Goal: Transaction & Acquisition: Purchase product/service

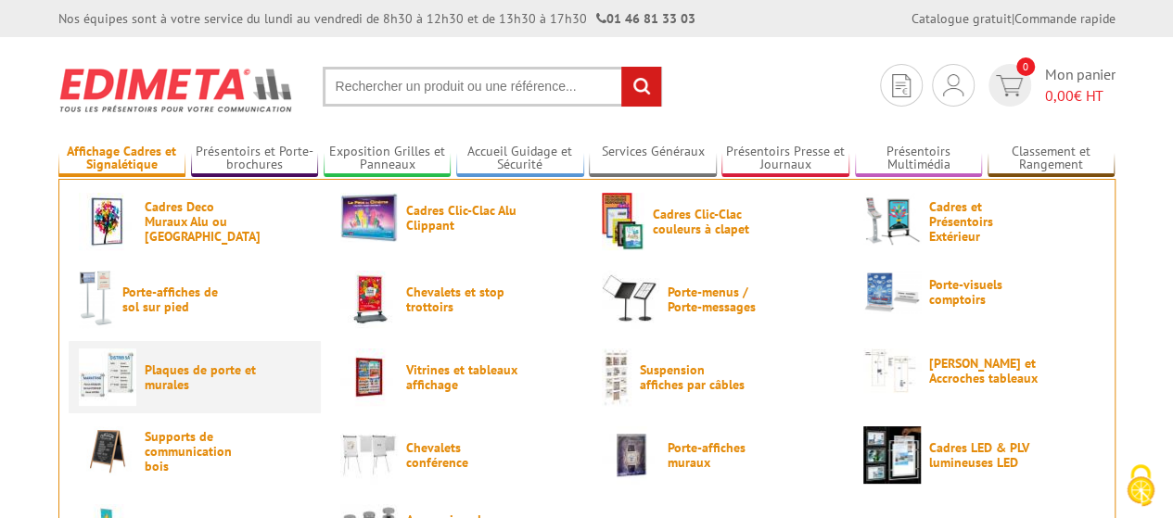
type input "communication@valserhone.fr"
click at [167, 371] on span "Plaques de porte et murales" at bounding box center [200, 377] width 111 height 30
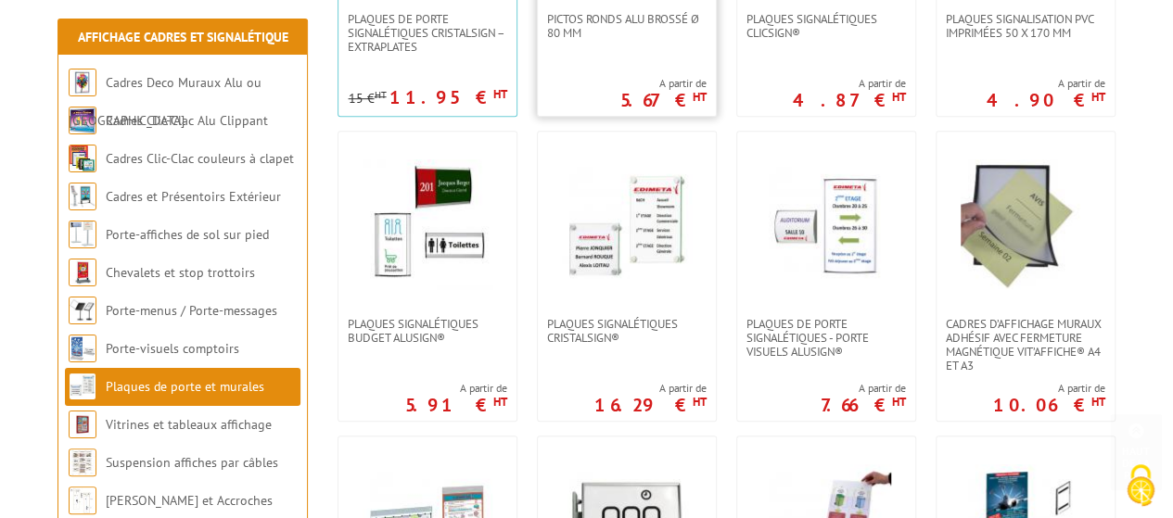
scroll to position [649, 0]
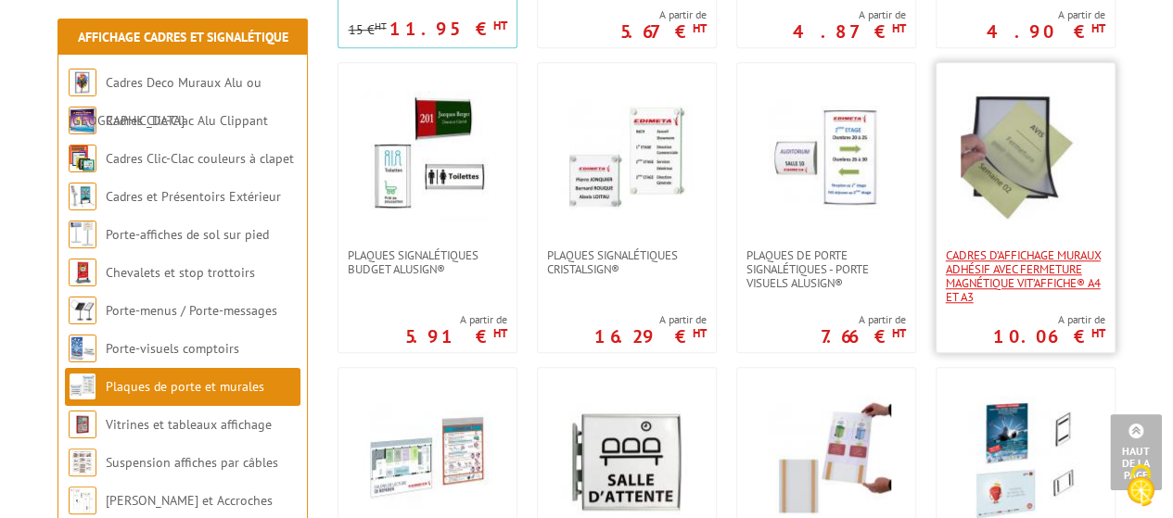
click at [1019, 276] on span "Cadres d’affichage muraux adhésif avec fermeture magnétique VIT’AFFICHE® A4 et …" at bounding box center [1025, 276] width 159 height 56
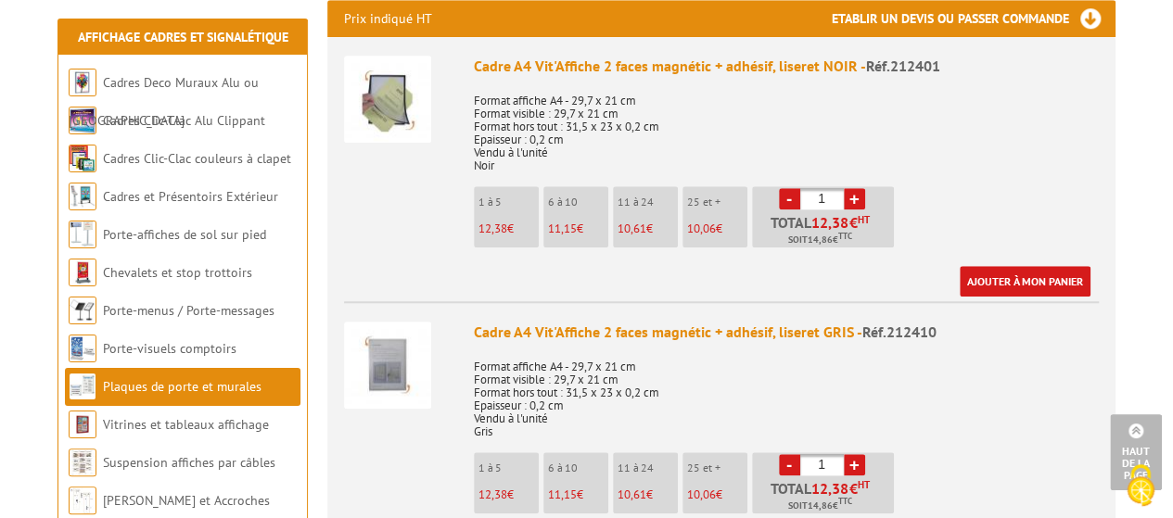
scroll to position [834, 0]
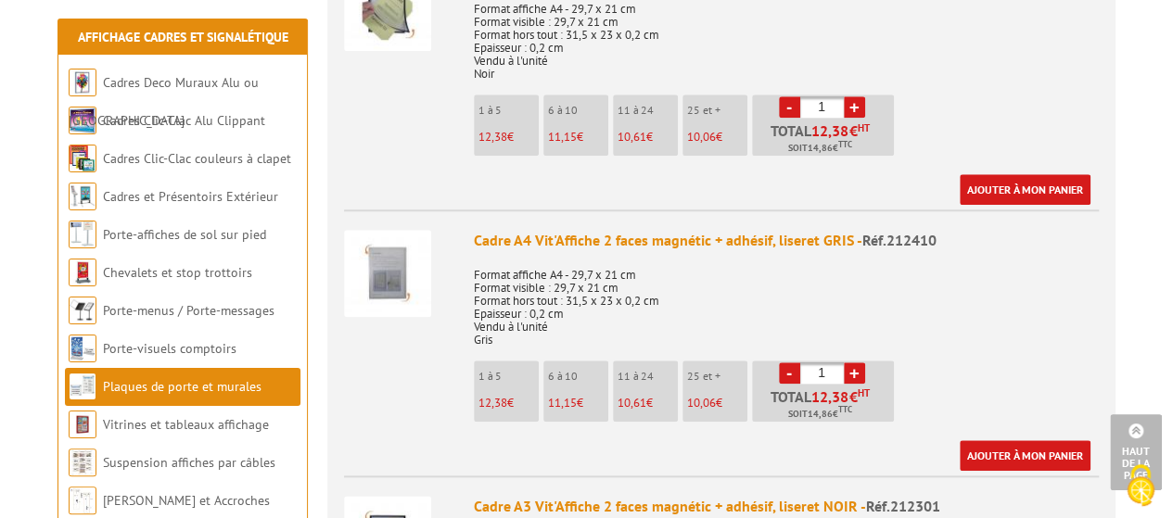
click at [855, 362] on link "+" at bounding box center [854, 372] width 21 height 21
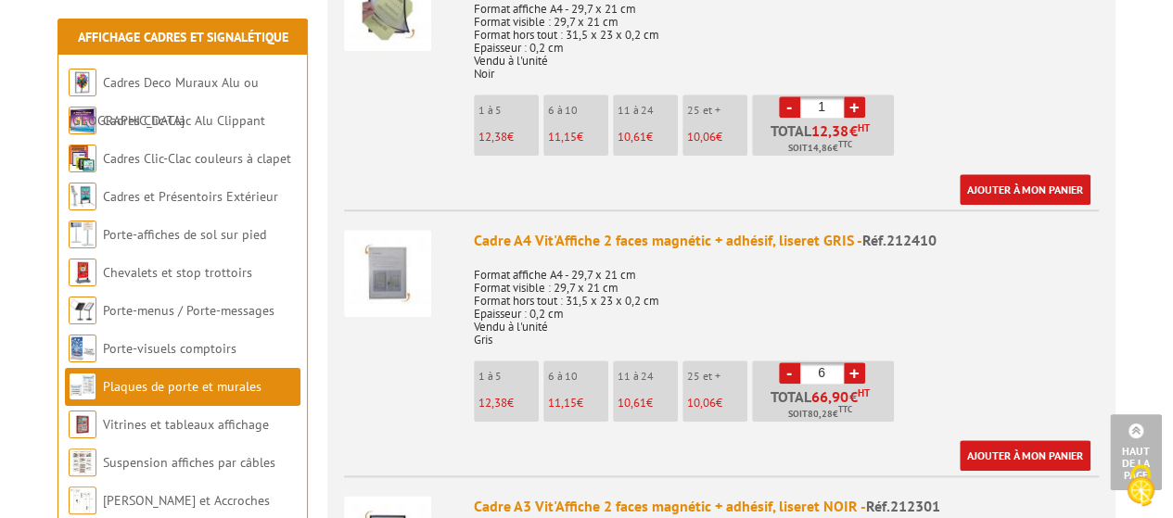
click at [855, 362] on link "+" at bounding box center [854, 372] width 21 height 21
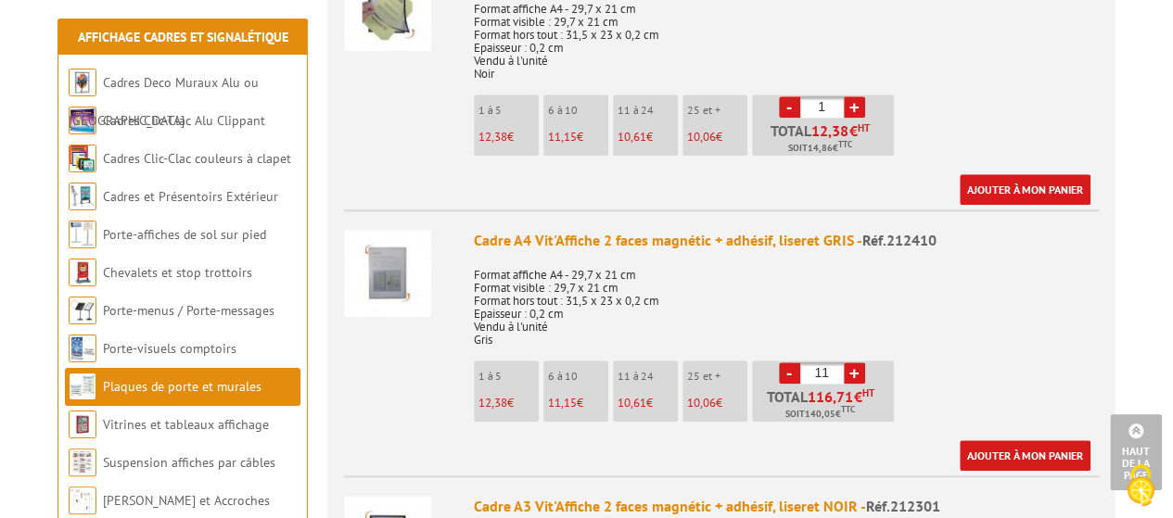
click at [855, 362] on link "+" at bounding box center [854, 372] width 21 height 21
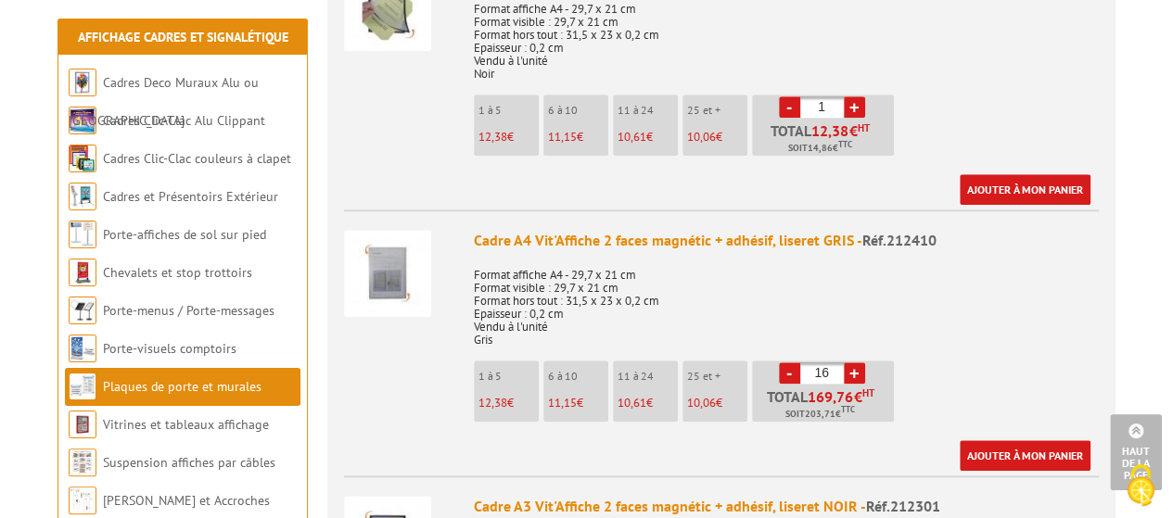
click at [855, 362] on link "+" at bounding box center [854, 372] width 21 height 21
type input "20"
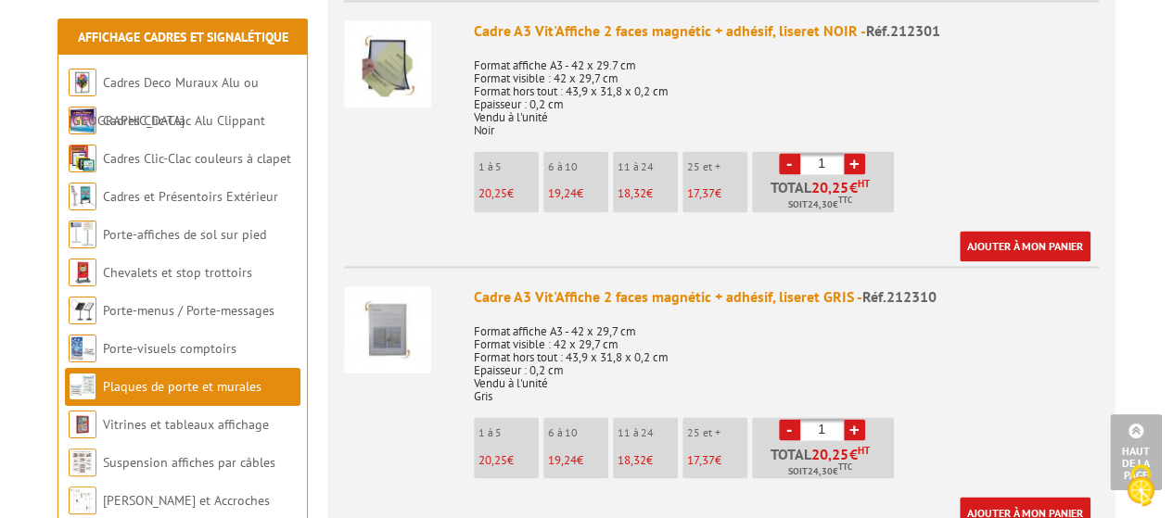
scroll to position [1390, 0]
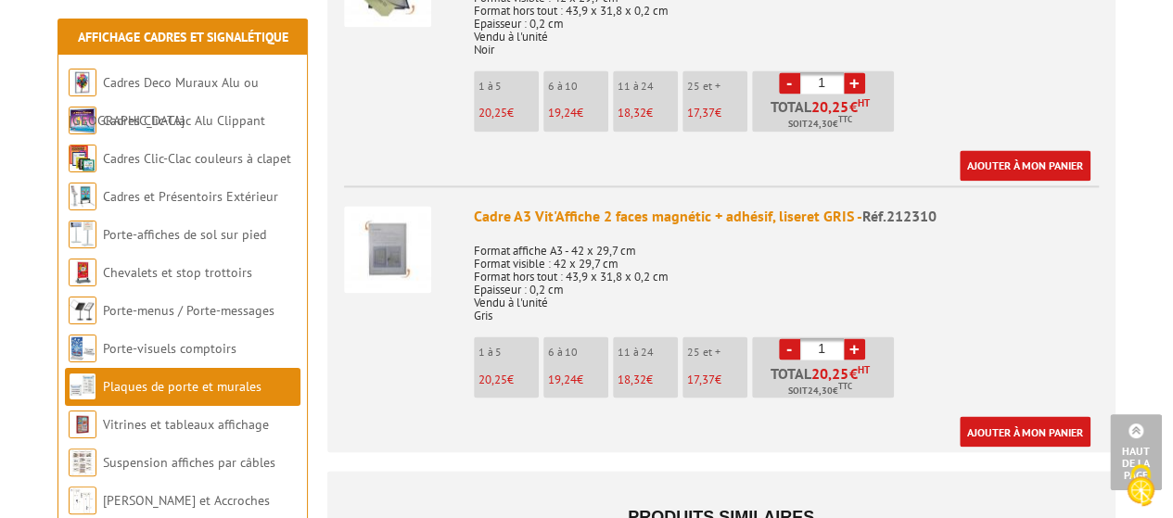
click at [852, 338] on link "+" at bounding box center [854, 348] width 21 height 21
click at [859, 338] on link "+" at bounding box center [854, 348] width 21 height 21
type input "5"
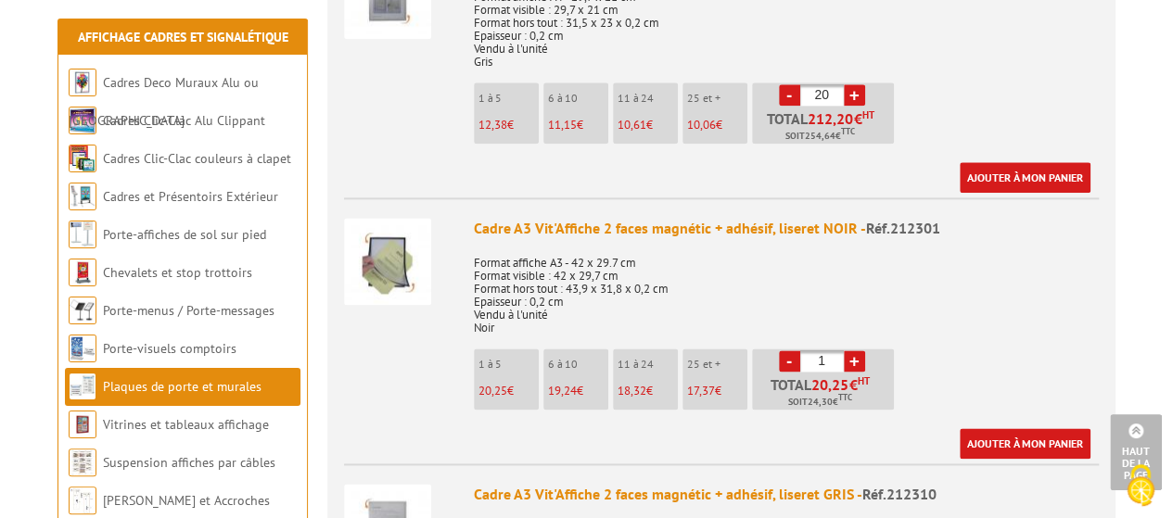
scroll to position [1020, 0]
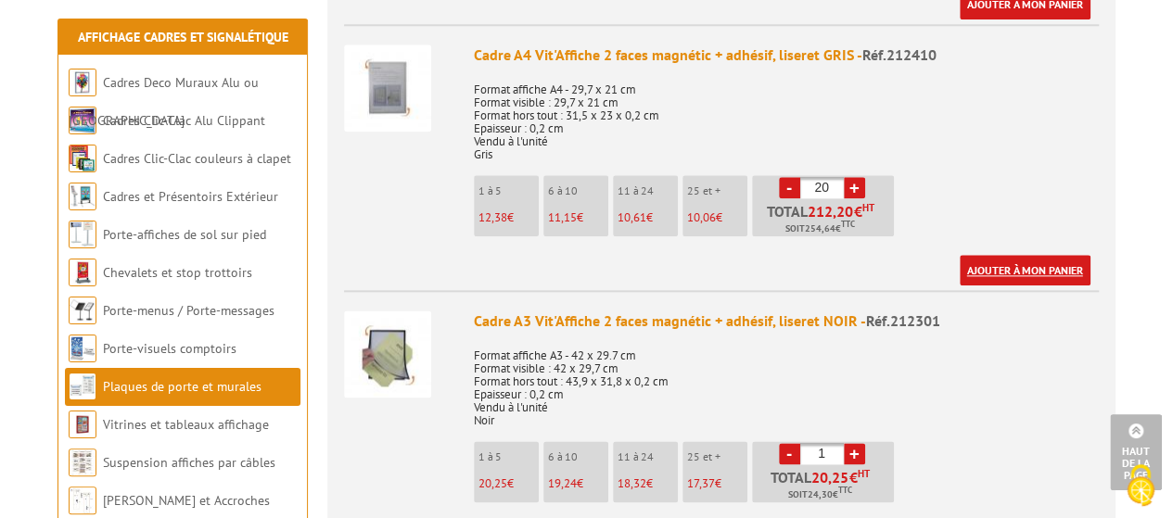
click at [1016, 255] on link "Ajouter à mon panier" at bounding box center [1024, 270] width 131 height 31
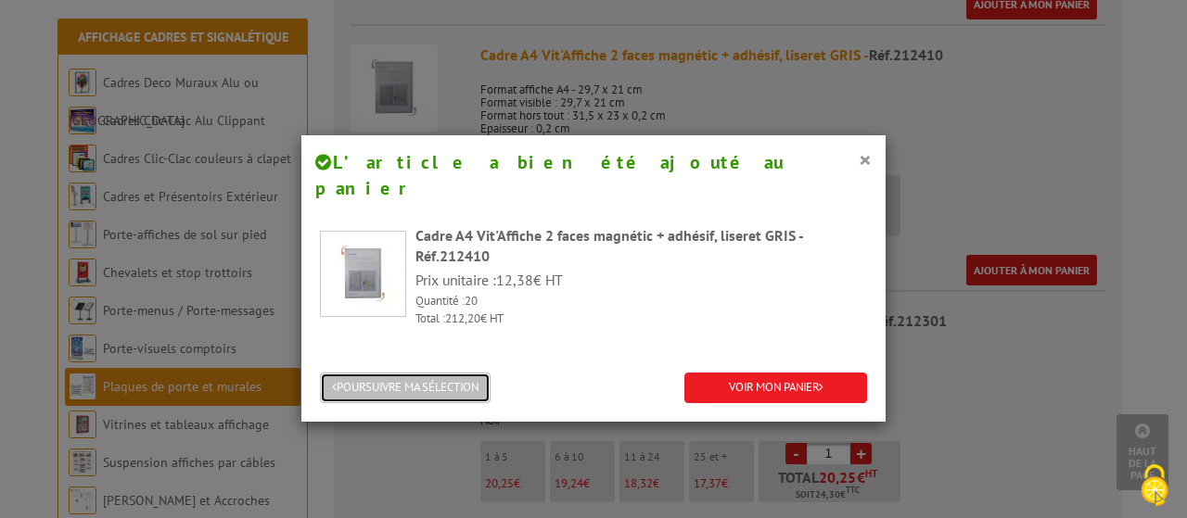
click at [416, 373] on button "POURSUIVRE MA SÉLECTION" at bounding box center [405, 388] width 171 height 31
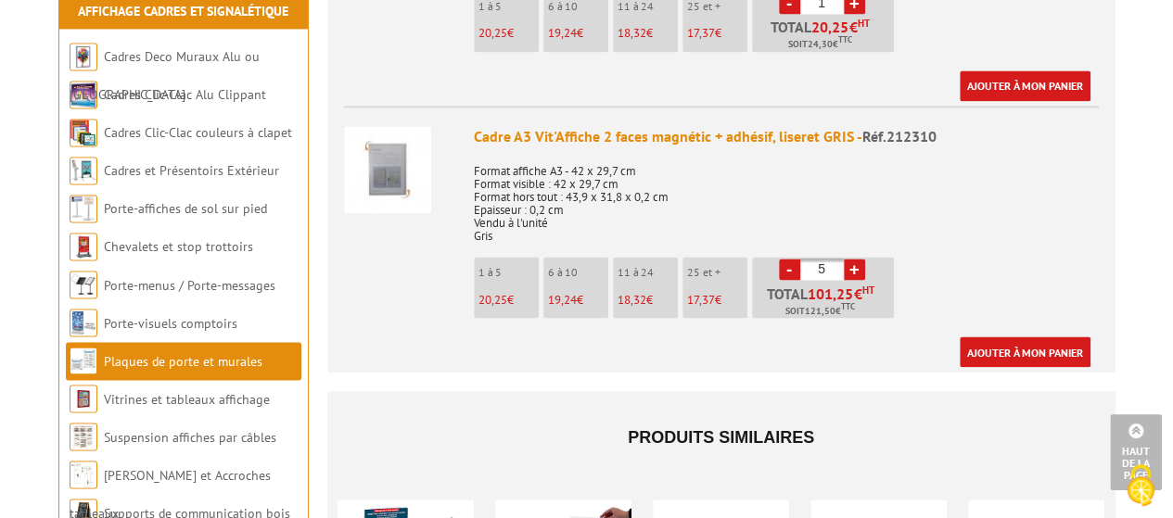
scroll to position [1483, 0]
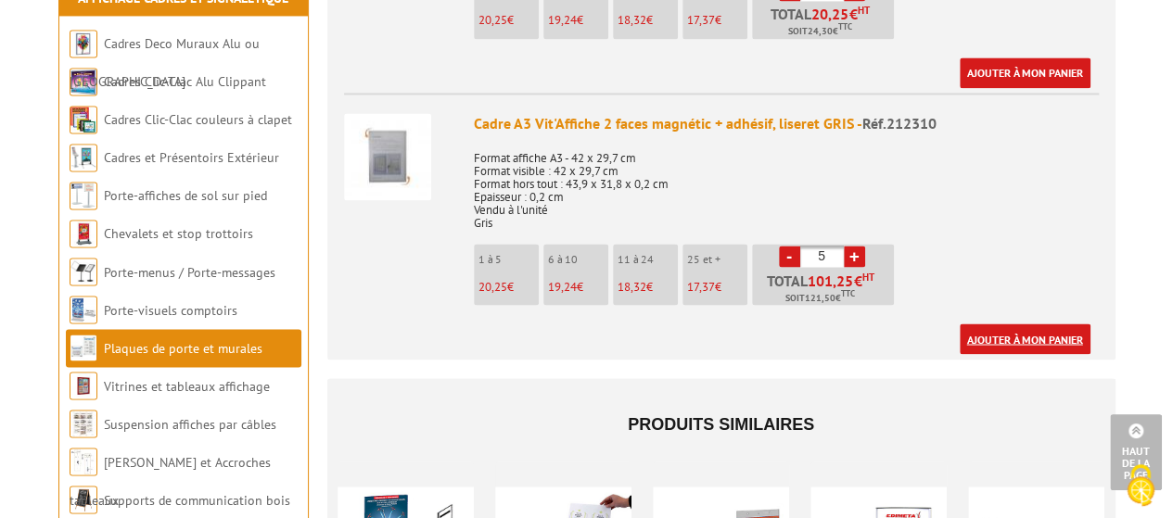
click at [1012, 324] on link "Ajouter à mon panier" at bounding box center [1024, 339] width 131 height 31
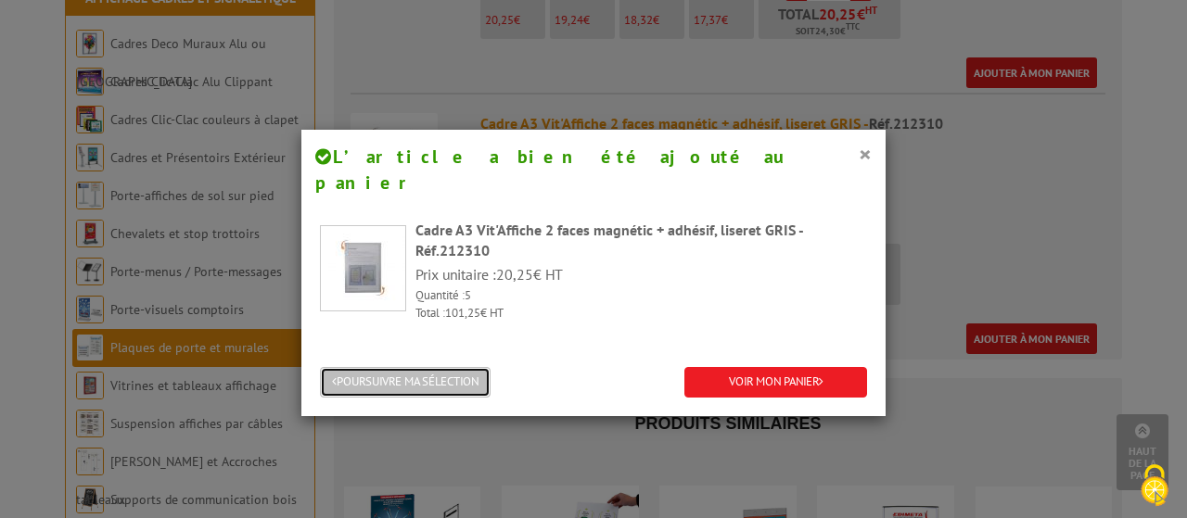
click at [462, 367] on button "POURSUIVRE MA SÉLECTION" at bounding box center [405, 382] width 171 height 31
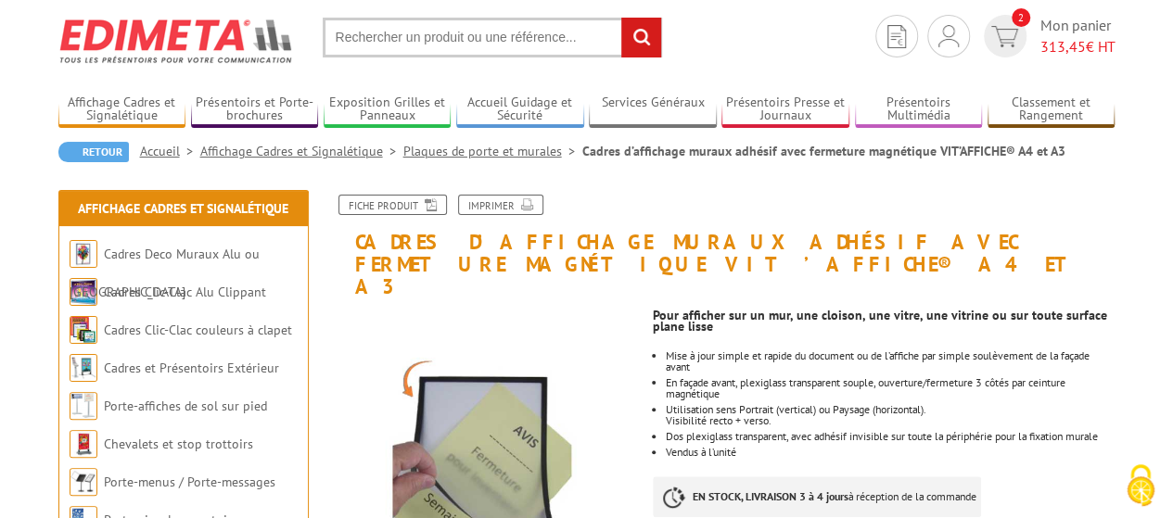
scroll to position [0, 0]
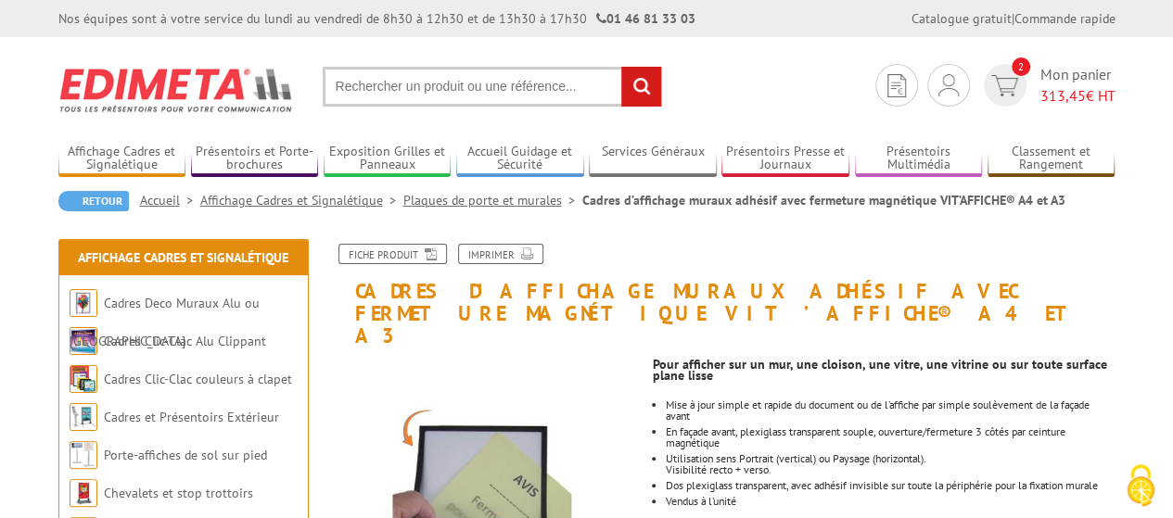
click at [528, 204] on link "Plaques de porte et murales" at bounding box center [492, 200] width 179 height 17
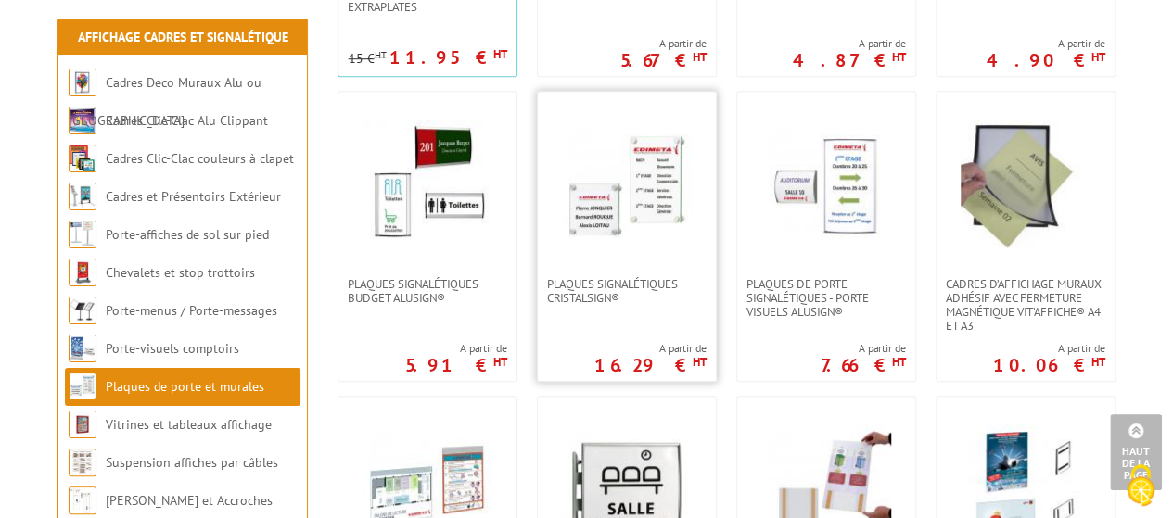
scroll to position [649, 0]
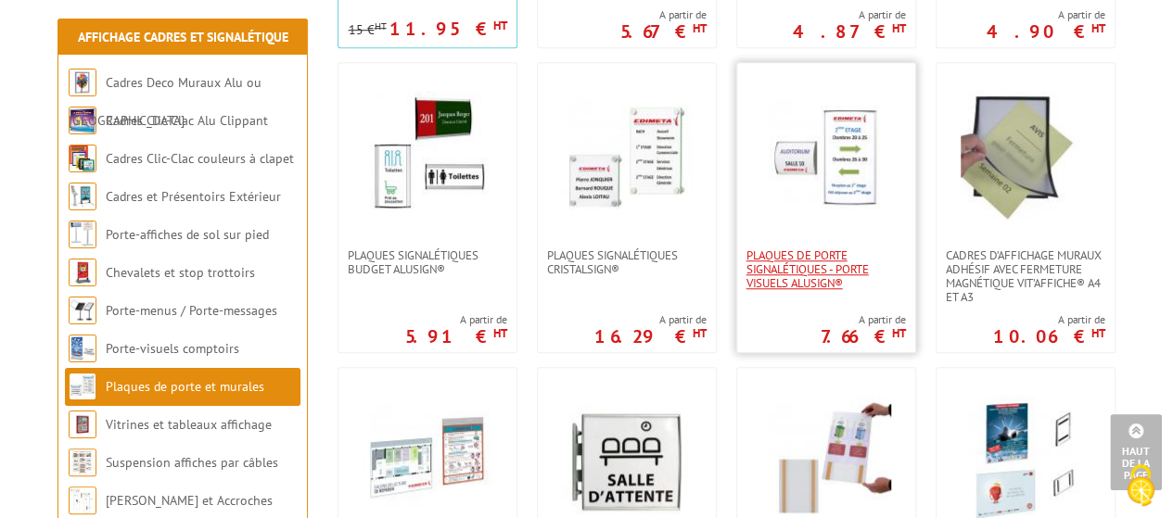
click at [810, 286] on span "Plaques de porte signalétiques - Porte Visuels AluSign®" at bounding box center [825, 269] width 159 height 42
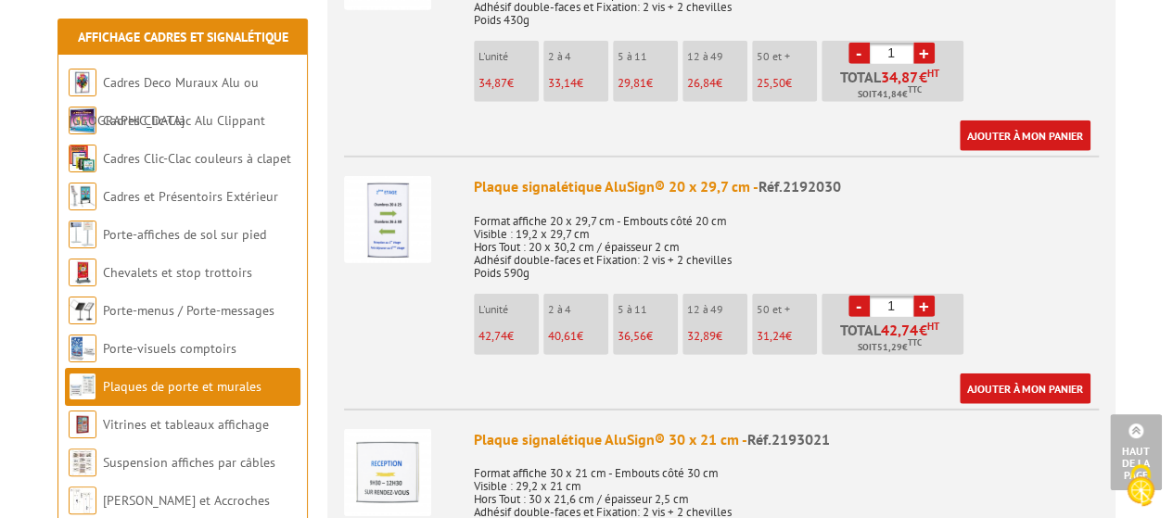
scroll to position [2595, 0]
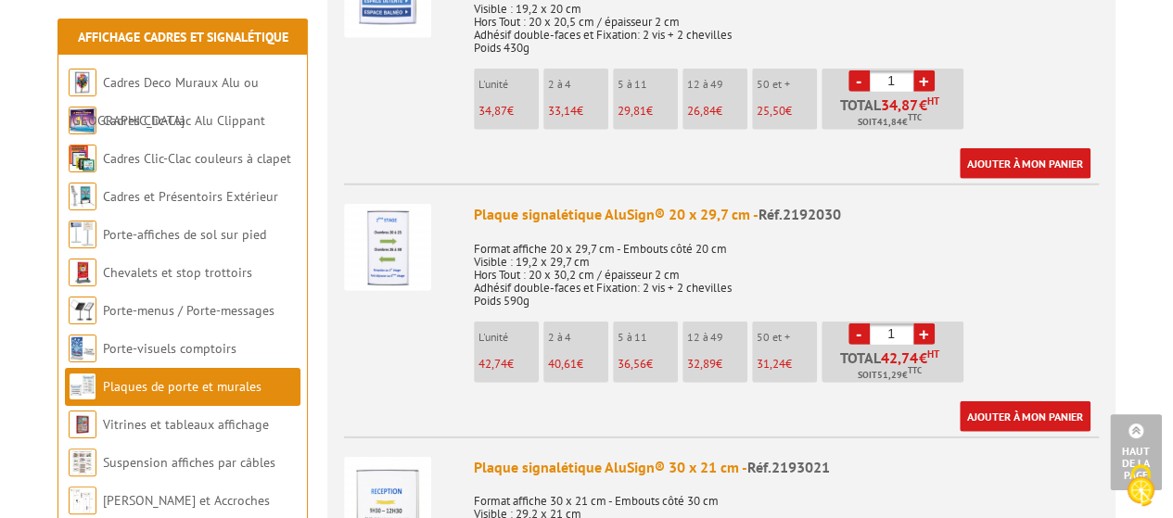
click at [901, 324] on input "1" at bounding box center [891, 334] width 44 height 21
type input "1"
type input "20"
click at [893, 230] on p "Format affiche 20 x 29,7 cm - Embouts côté 20 cm Visible : 19,2 x 29,7 cm Hors …" at bounding box center [786, 269] width 625 height 78
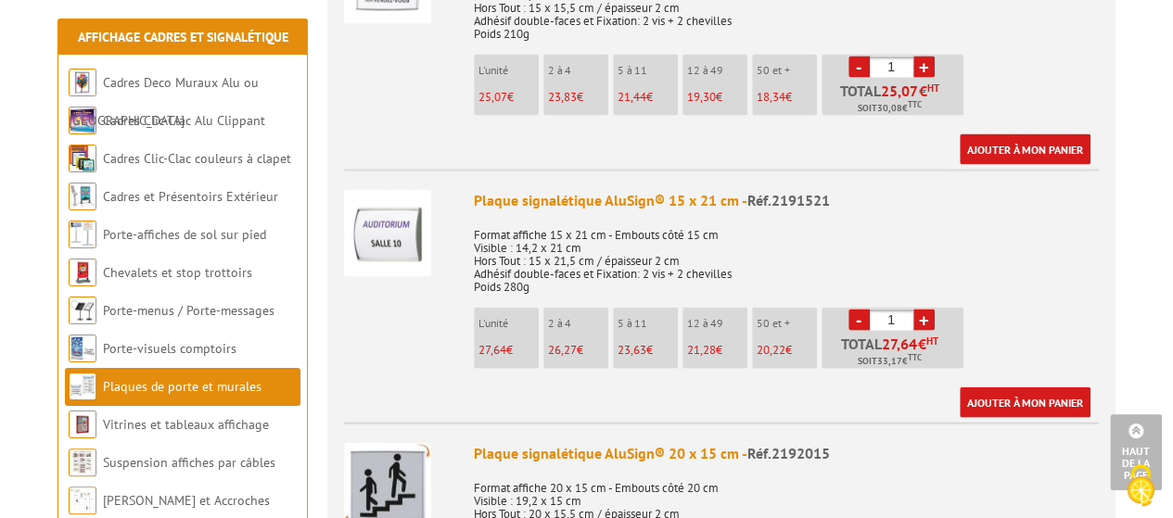
scroll to position [1854, 0]
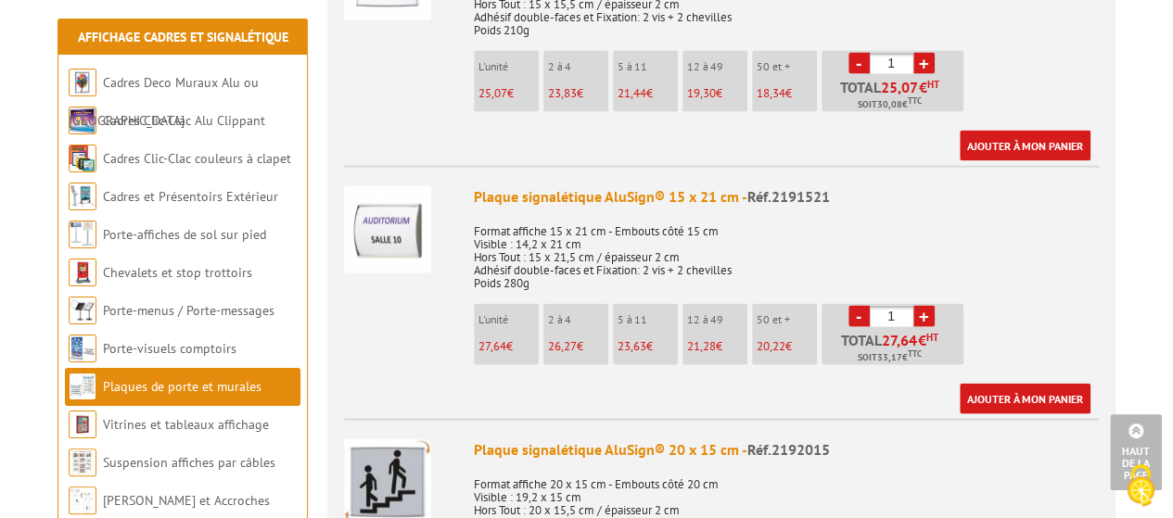
click at [899, 306] on input "1" at bounding box center [891, 316] width 44 height 21
drag, startPoint x: 899, startPoint y: 295, endPoint x: 889, endPoint y: 295, distance: 10.2
click at [889, 306] on input "5" at bounding box center [891, 316] width 44 height 21
type input "10"
click at [919, 260] on p "Format affiche 15 x 21 cm - Embouts côté 15 cm Visible : 14,2 x 21 cm Hors Tout…" at bounding box center [786, 251] width 625 height 78
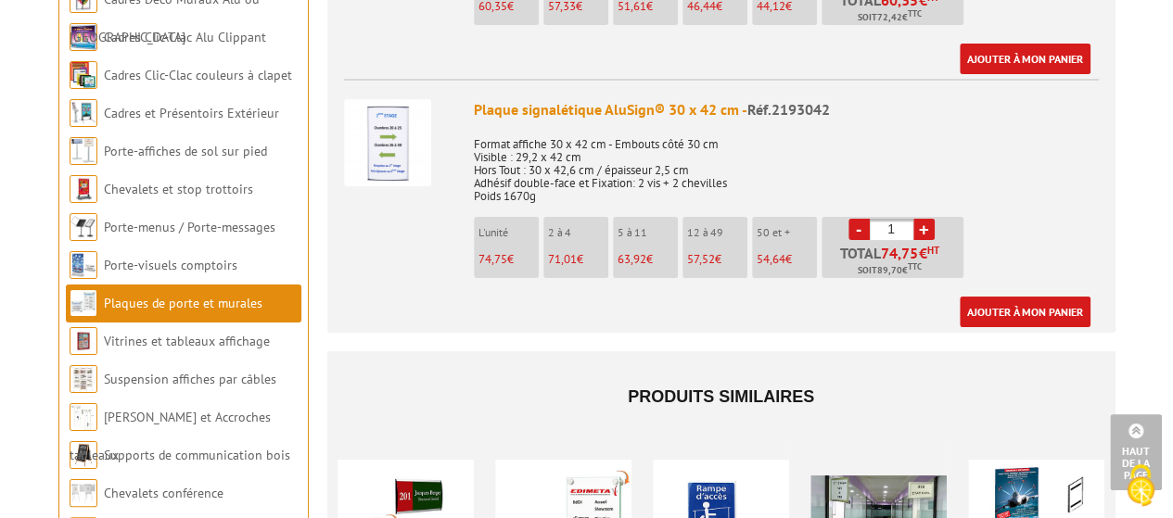
scroll to position [3430, 0]
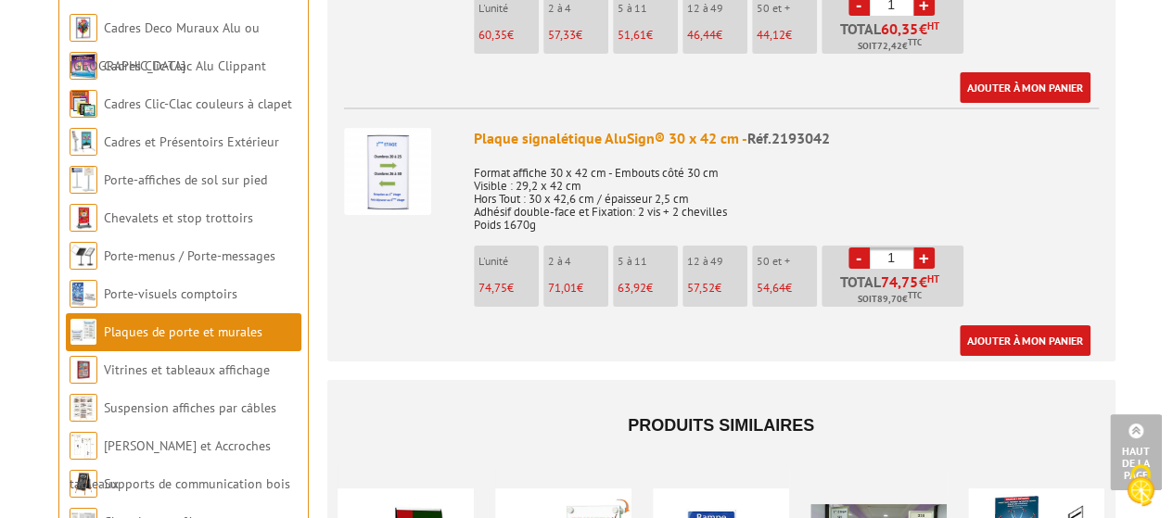
click at [921, 247] on link "+" at bounding box center [923, 257] width 21 height 21
click at [922, 247] on link "+" at bounding box center [923, 257] width 21 height 21
type input "5"
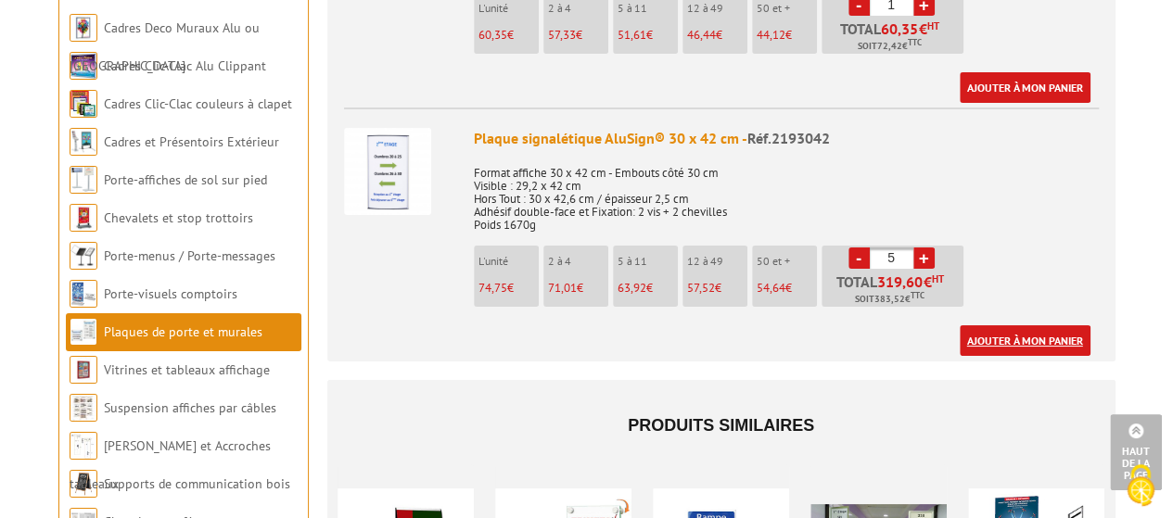
click at [1006, 325] on link "Ajouter à mon panier" at bounding box center [1024, 340] width 131 height 31
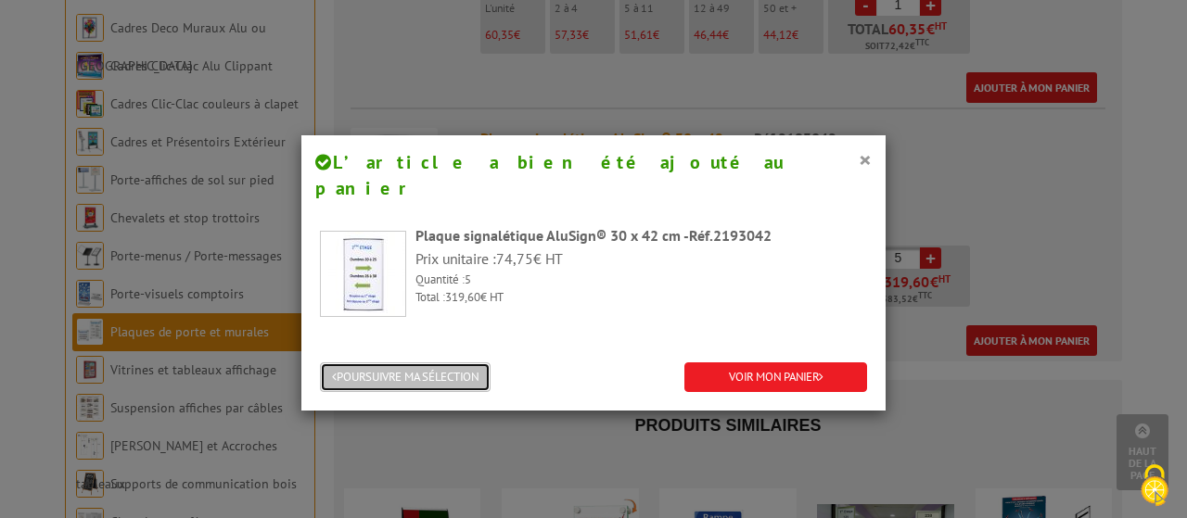
click at [456, 362] on button "POURSUIVRE MA SÉLECTION" at bounding box center [405, 377] width 171 height 31
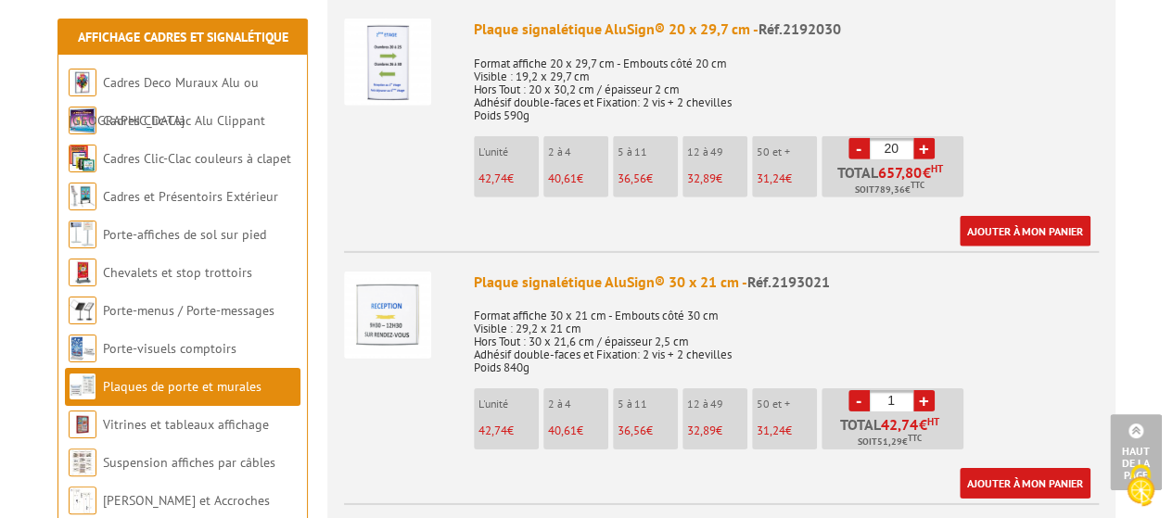
scroll to position [2688, 0]
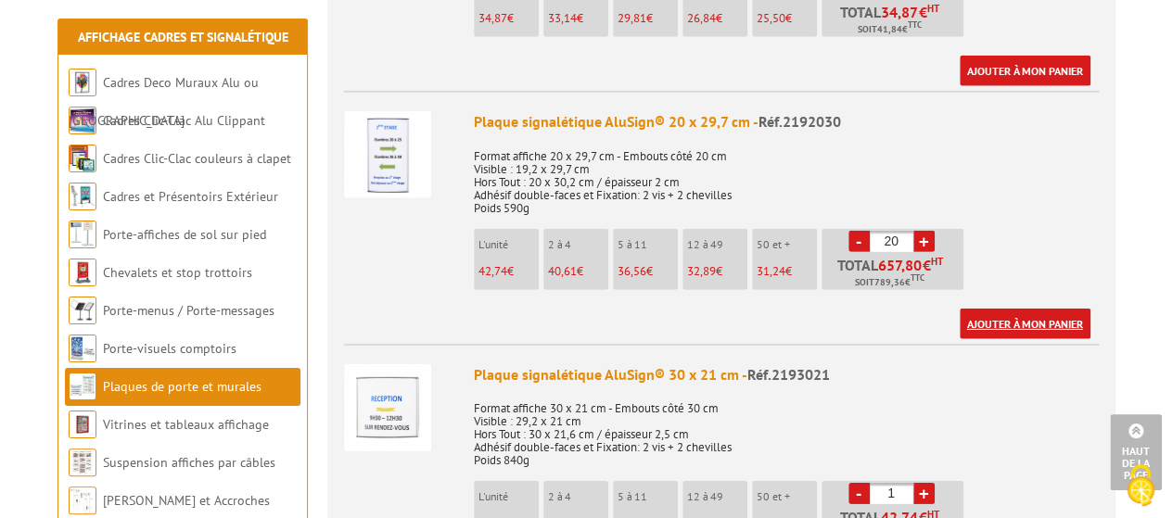
click at [1002, 309] on link "Ajouter à mon panier" at bounding box center [1024, 324] width 131 height 31
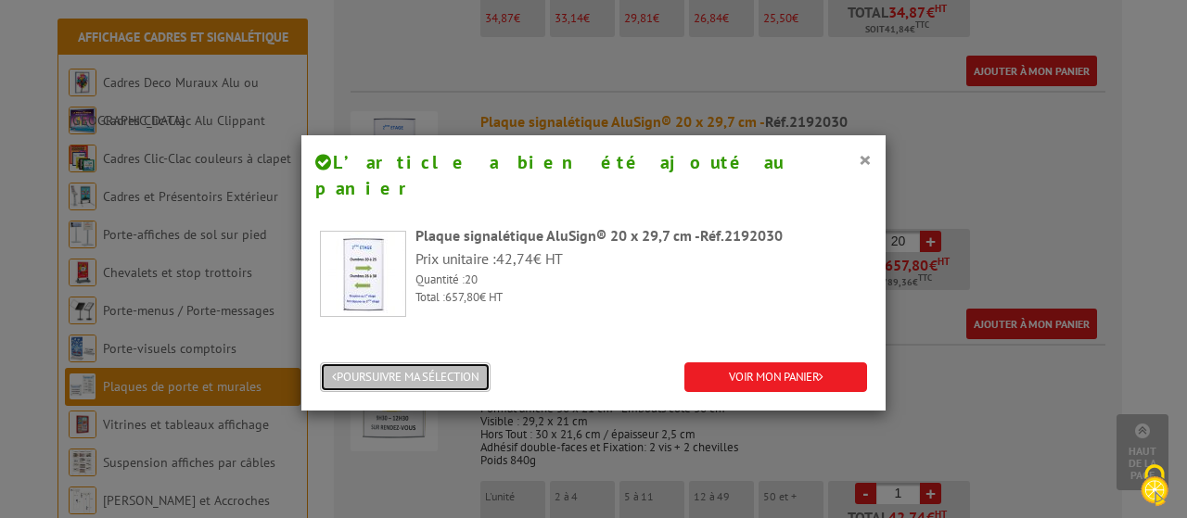
click at [463, 362] on button "POURSUIVRE MA SÉLECTION" at bounding box center [405, 377] width 171 height 31
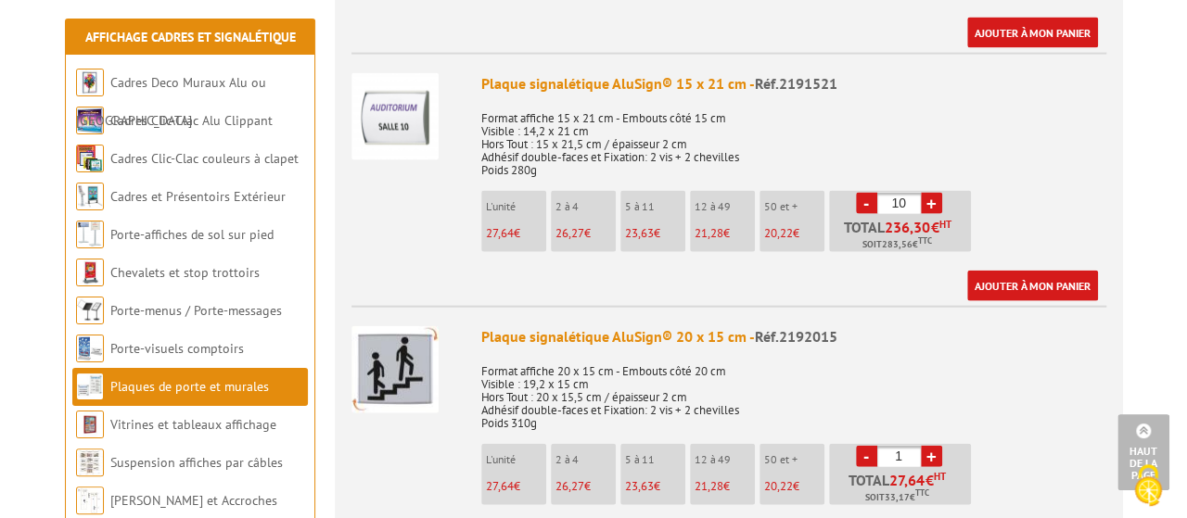
scroll to position [1947, 0]
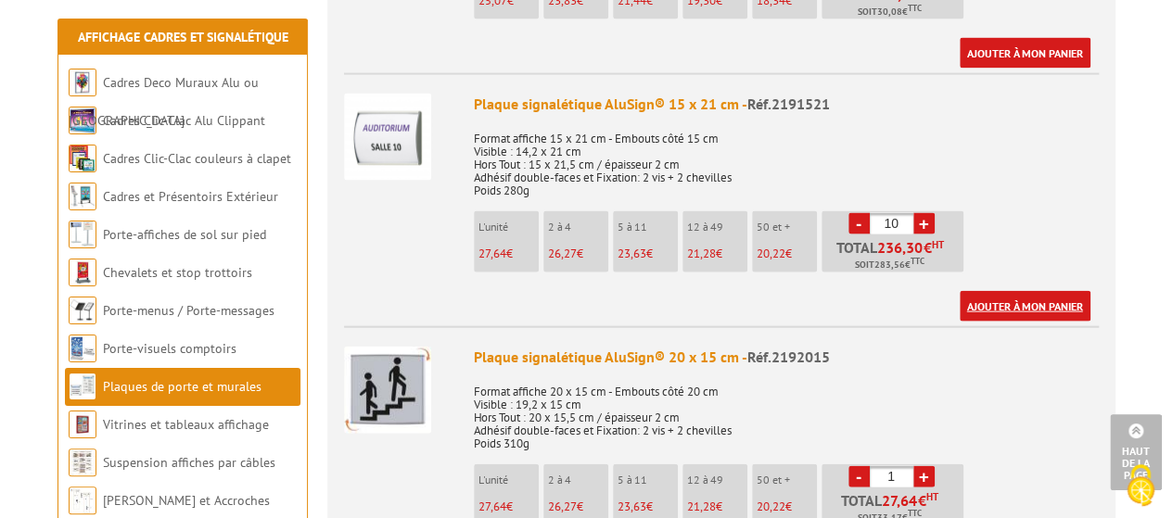
click at [989, 291] on link "Ajouter à mon panier" at bounding box center [1024, 306] width 131 height 31
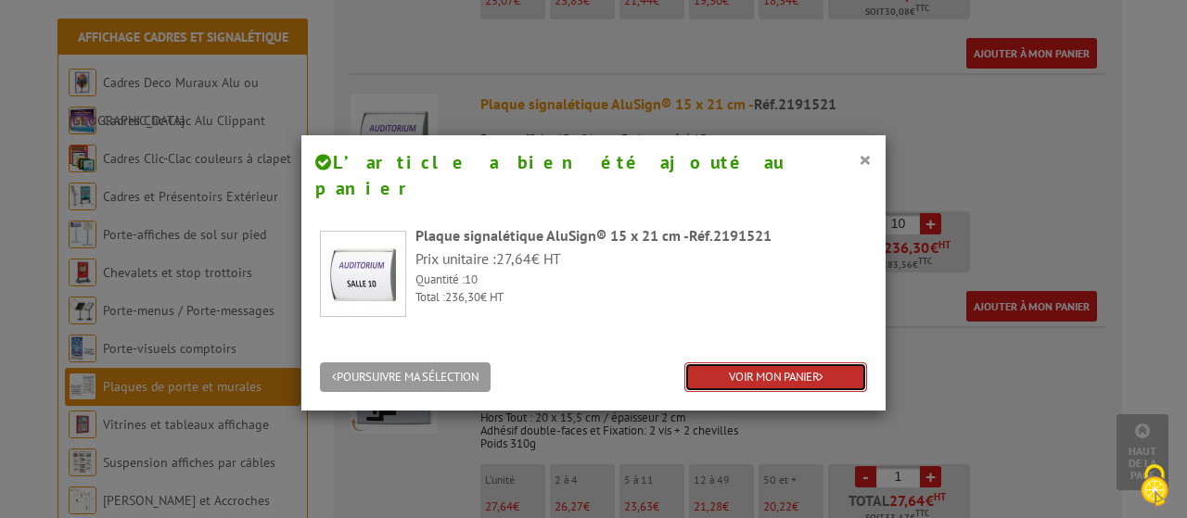
click at [735, 362] on link "VOIR MON PANIER" at bounding box center [775, 377] width 183 height 31
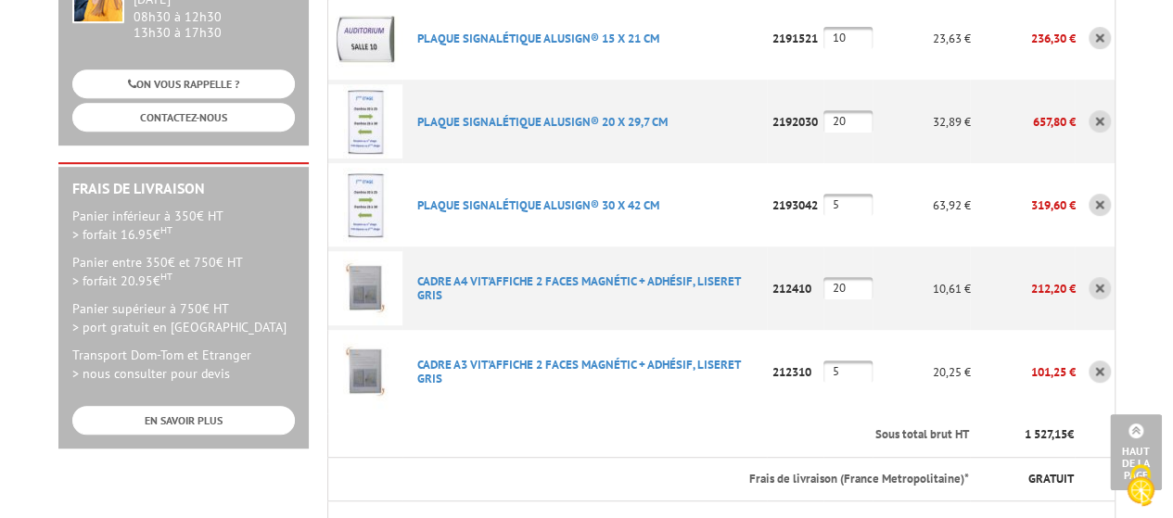
scroll to position [371, 0]
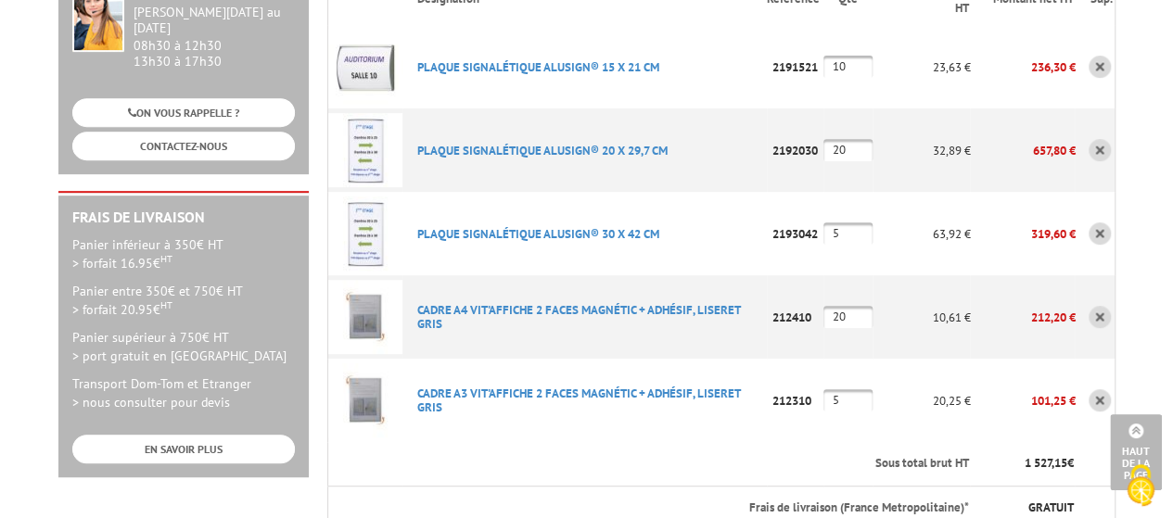
type input "communication@valserhone.fr"
click at [853, 139] on input "20" at bounding box center [847, 150] width 49 height 22
type input "22"
click at [850, 222] on input "5" at bounding box center [847, 233] width 49 height 22
type input "6"
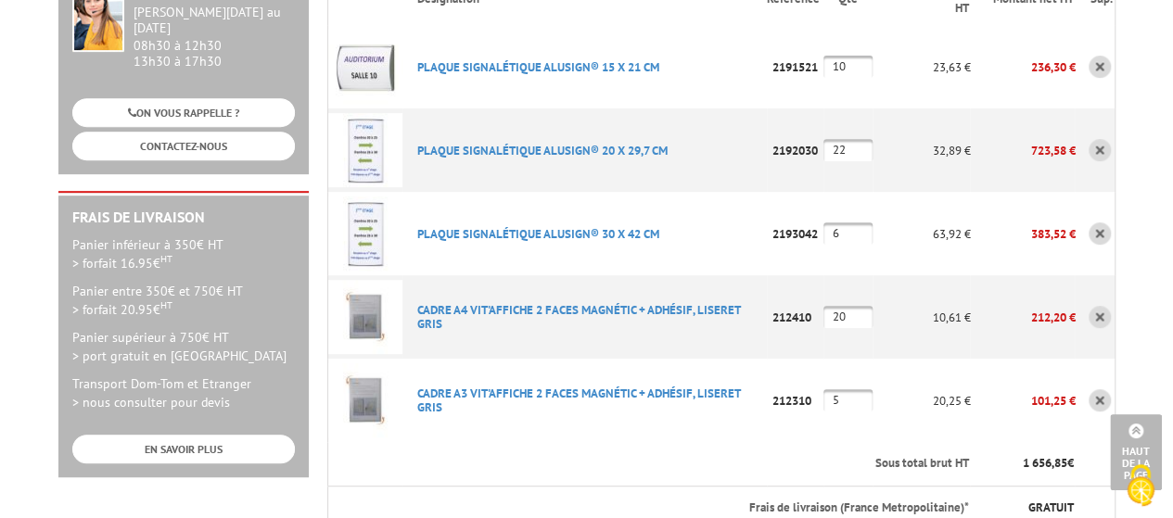
click at [899, 275] on td "10,61 €" at bounding box center [920, 316] width 97 height 83
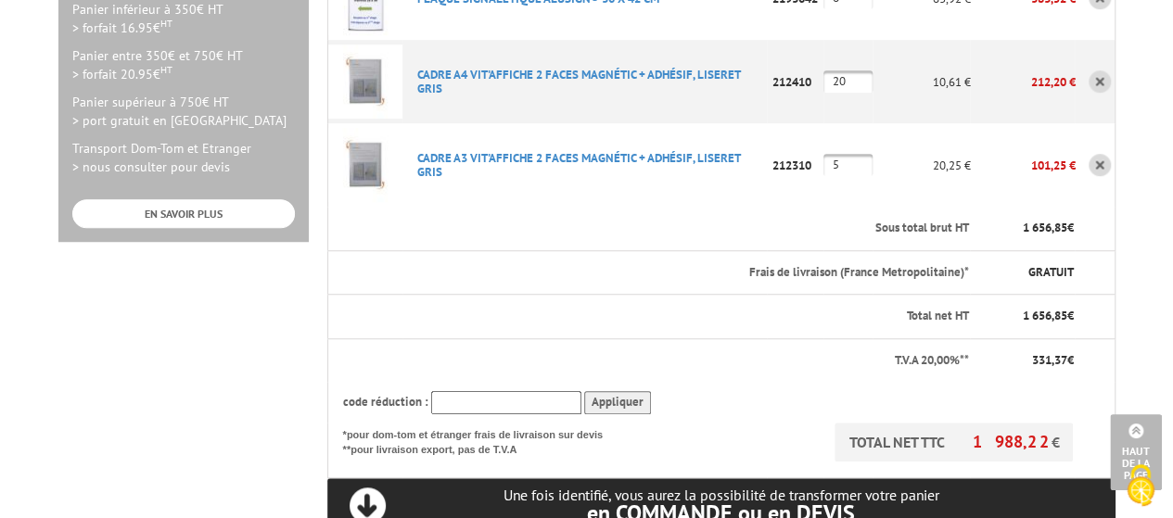
scroll to position [649, 0]
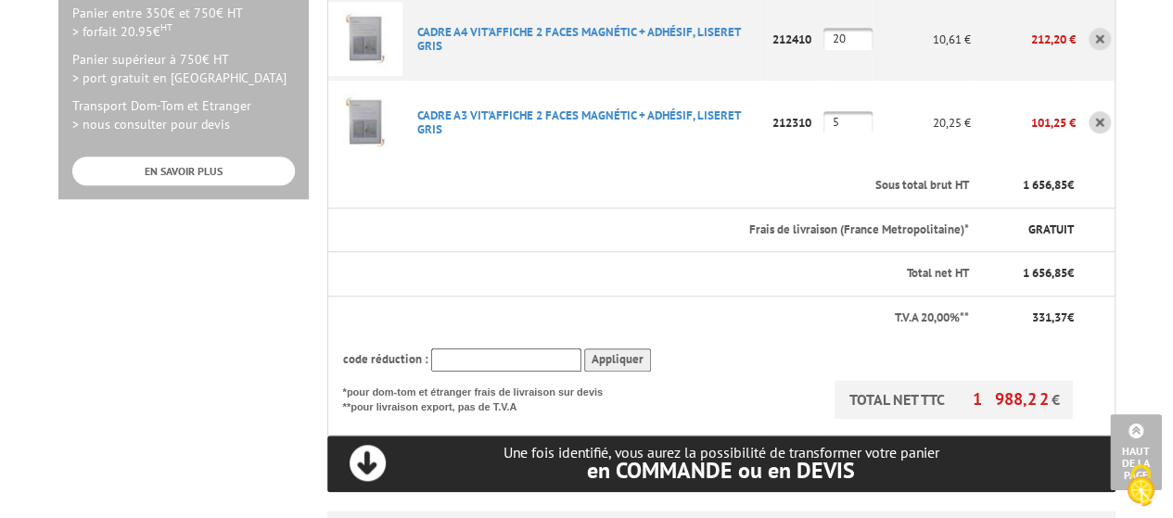
click at [539, 349] on input "text" at bounding box center [506, 360] width 150 height 23
type input "15POURVOUS"
click at [603, 349] on input "Appliquer" at bounding box center [617, 360] width 67 height 23
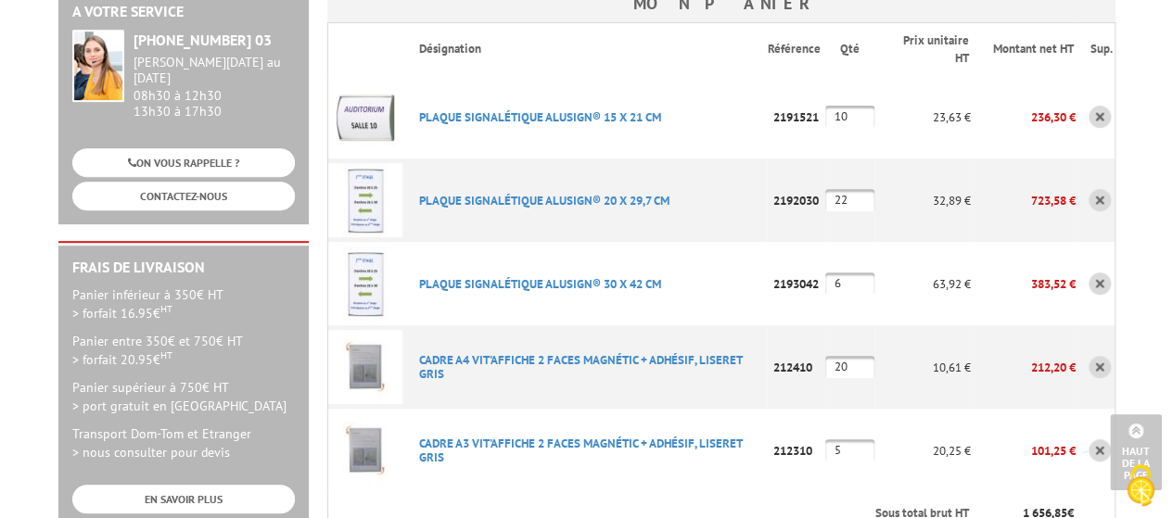
scroll to position [278, 0]
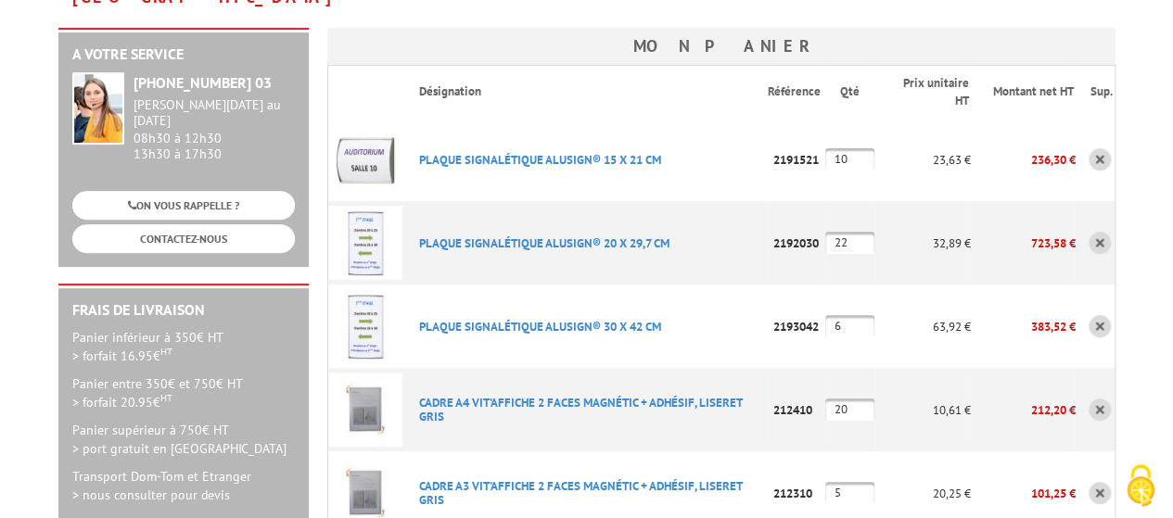
drag, startPoint x: 849, startPoint y: 210, endPoint x: 832, endPoint y: 209, distance: 16.7
click at [832, 232] on input "22" at bounding box center [849, 243] width 49 height 22
type input "30"
click at [892, 285] on td "63,92 €" at bounding box center [921, 326] width 95 height 83
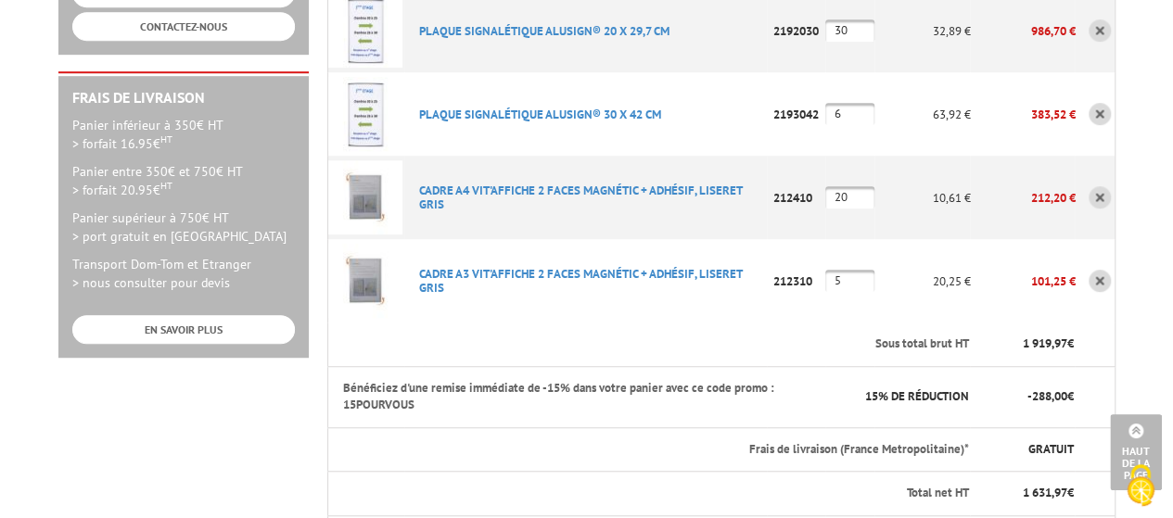
scroll to position [463, 0]
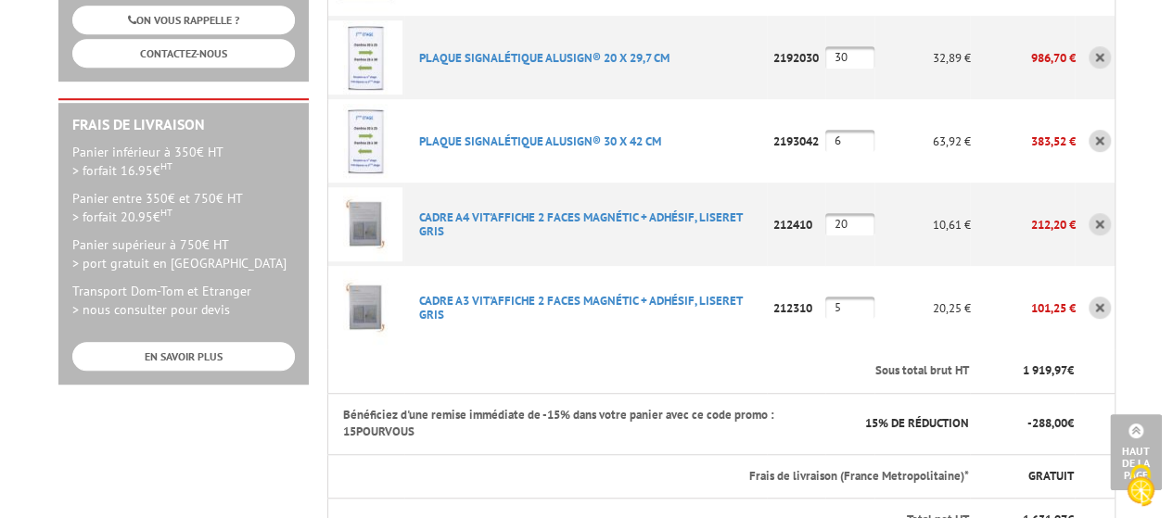
click at [852, 297] on input "5" at bounding box center [849, 308] width 49 height 22
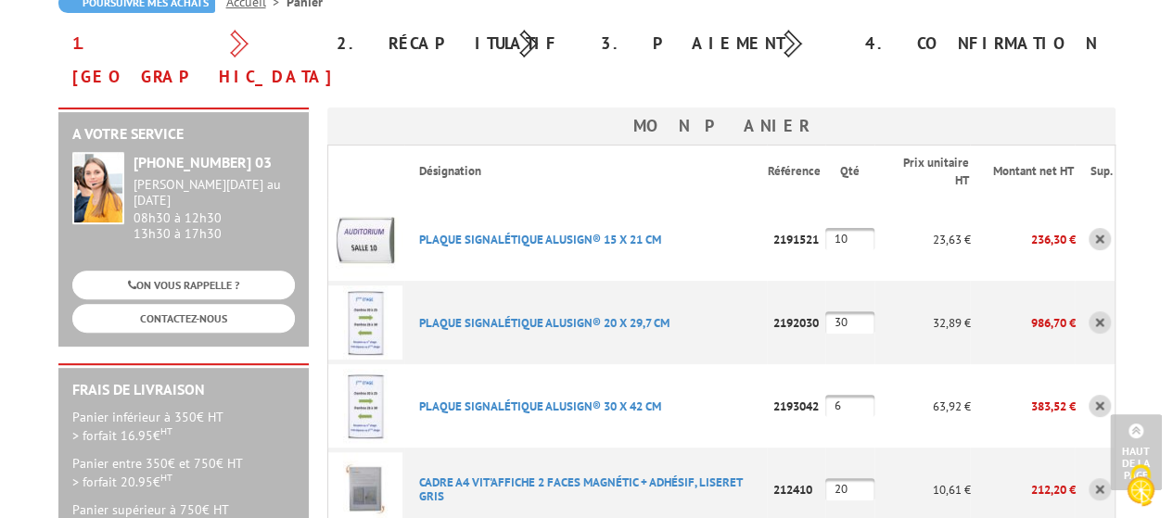
scroll to position [93, 0]
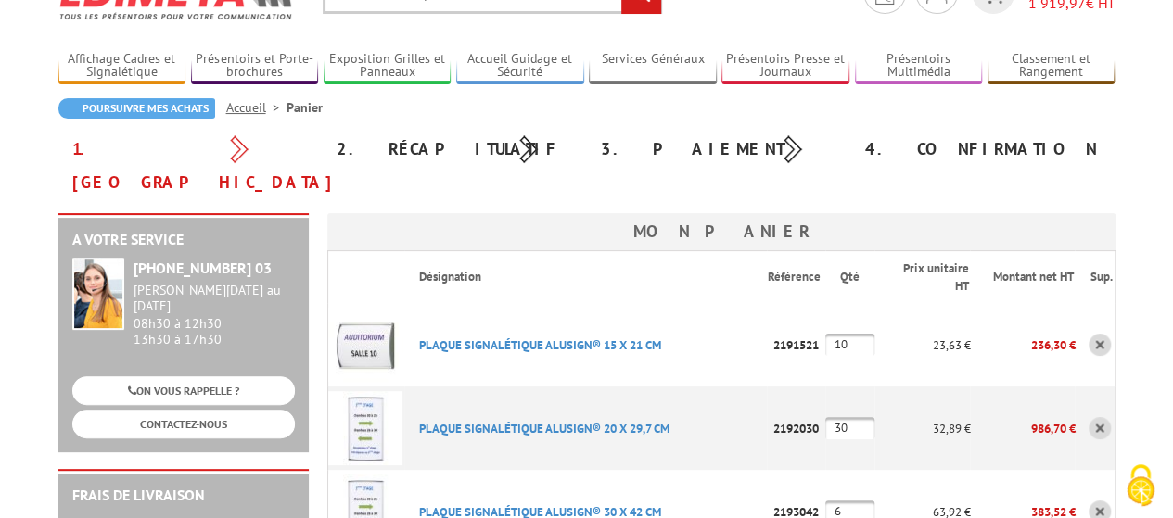
click at [847, 334] on input "10" at bounding box center [849, 345] width 49 height 22
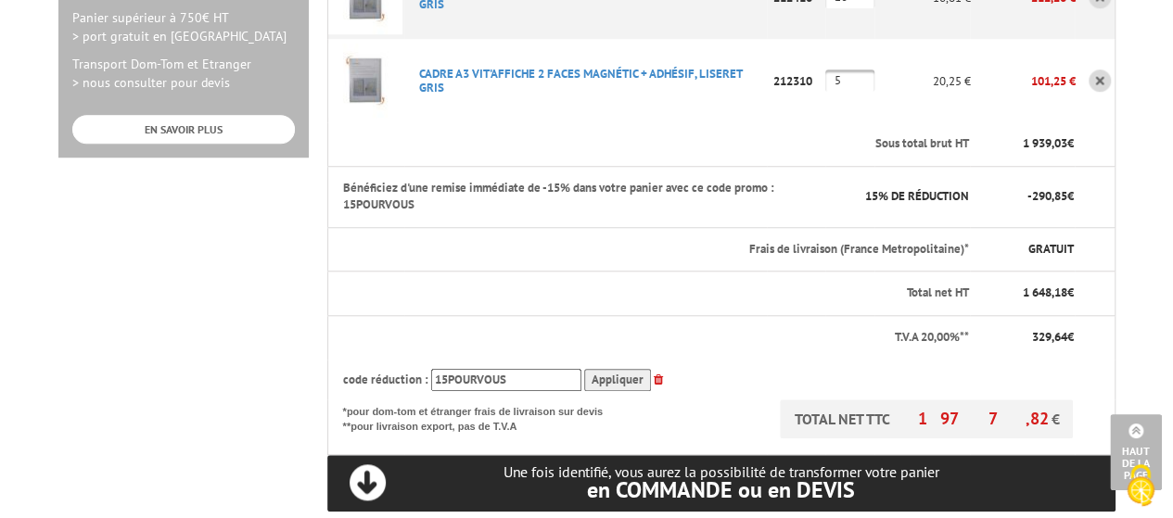
scroll to position [742, 0]
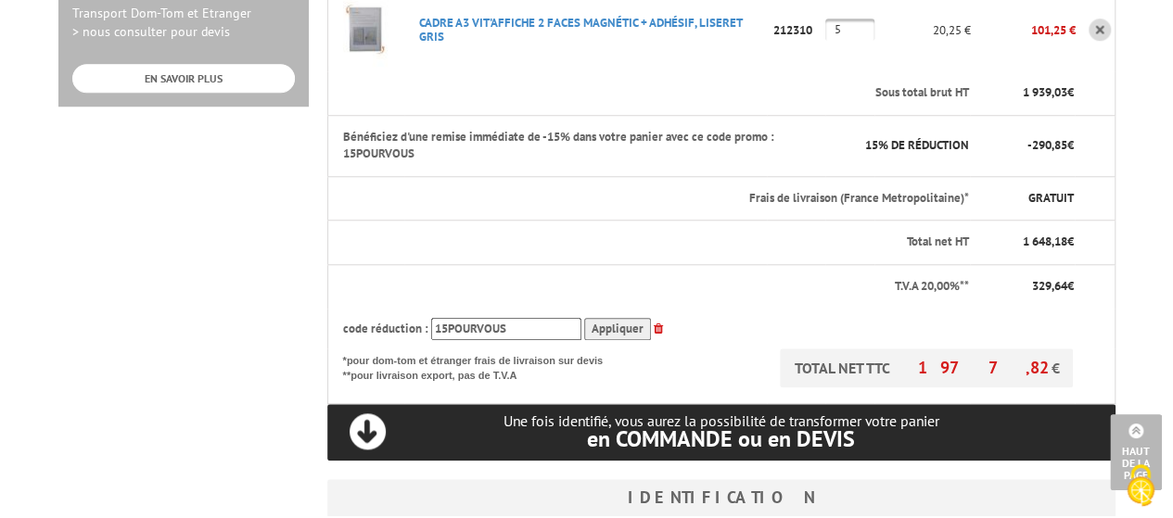
type input "12"
click at [846, 318] on div "code réduction : 15POURVOUS Appliquer" at bounding box center [708, 329] width 730 height 23
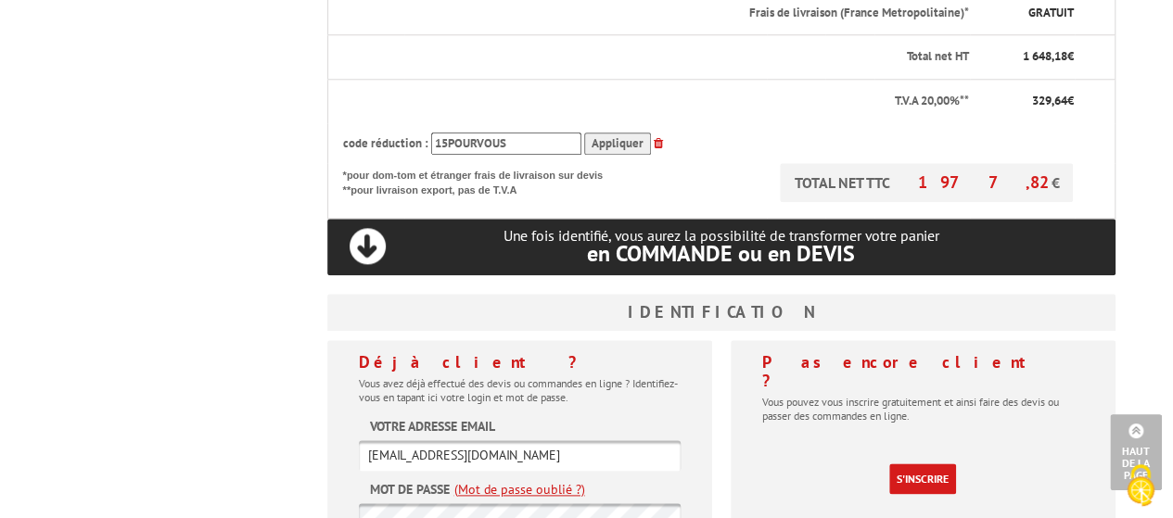
scroll to position [1020, 0]
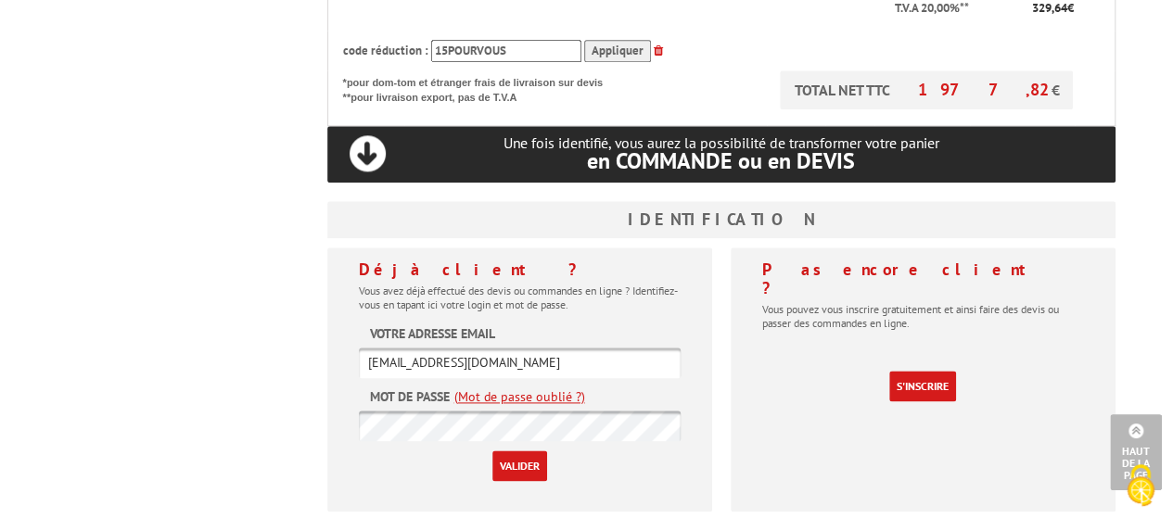
click at [523, 451] on input "Valider" at bounding box center [519, 466] width 55 height 31
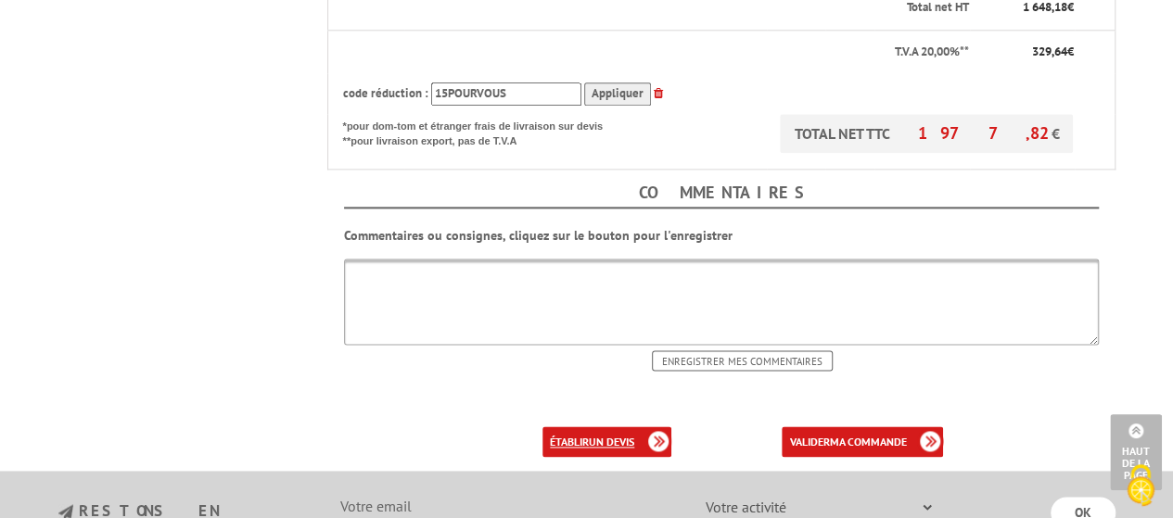
scroll to position [1112, 0]
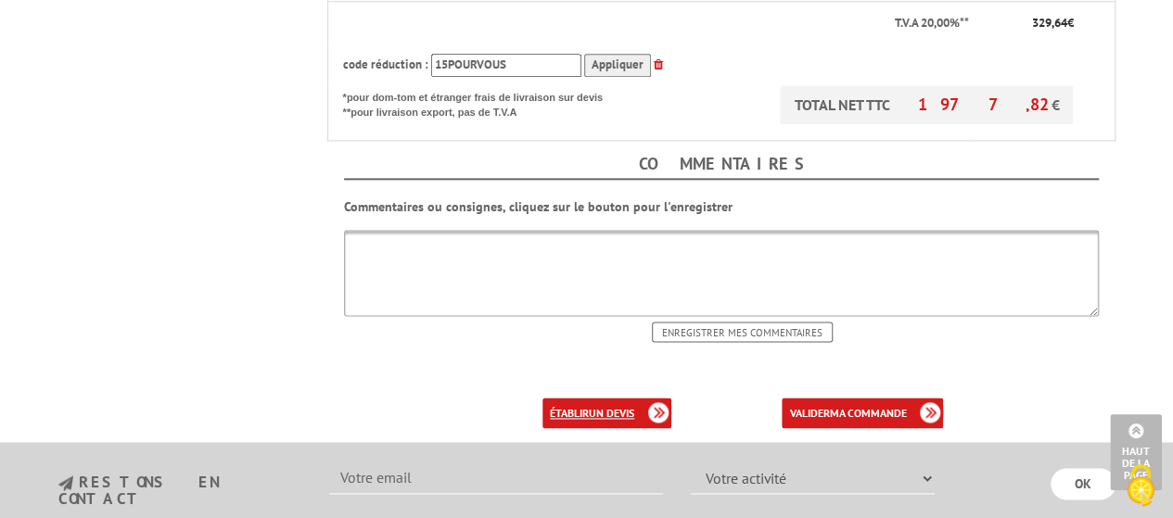
click at [615, 406] on b "un devis" at bounding box center [611, 413] width 45 height 14
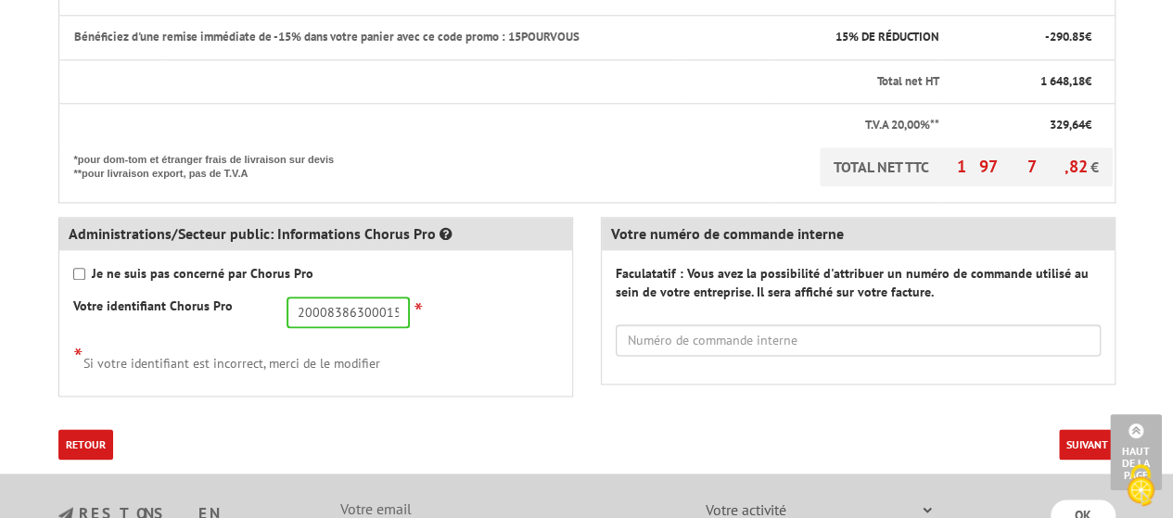
scroll to position [1020, 0]
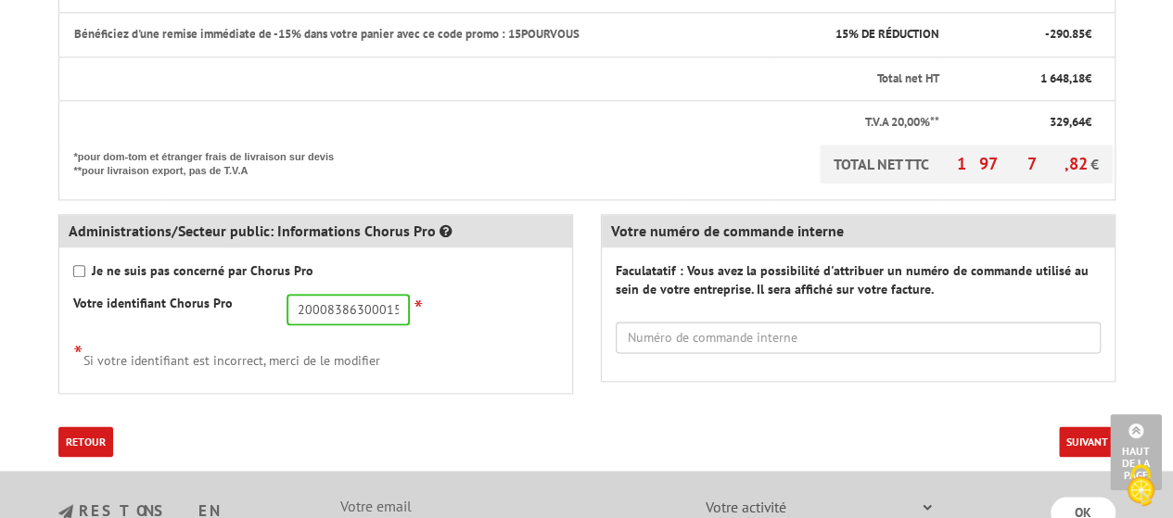
click at [1092, 441] on button "Suivant" at bounding box center [1087, 441] width 57 height 31
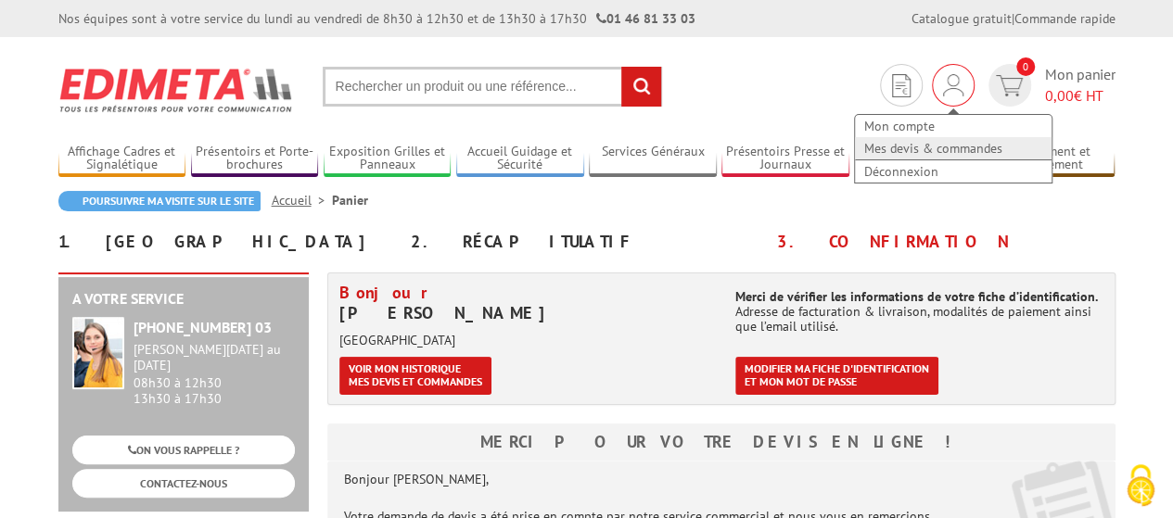
click at [913, 149] on link "Mes devis & commandes" at bounding box center [953, 148] width 197 height 22
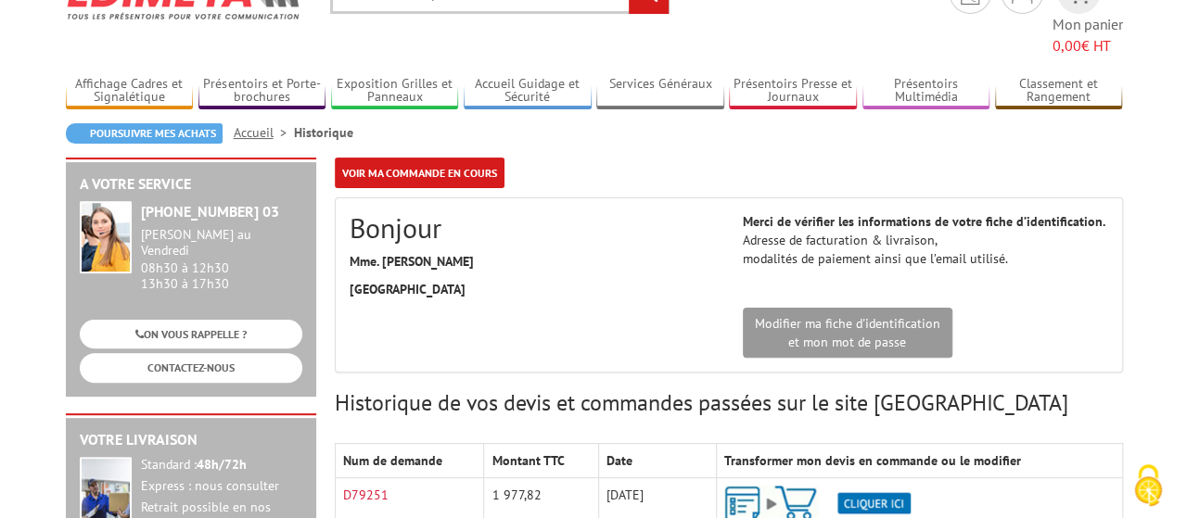
scroll to position [278, 0]
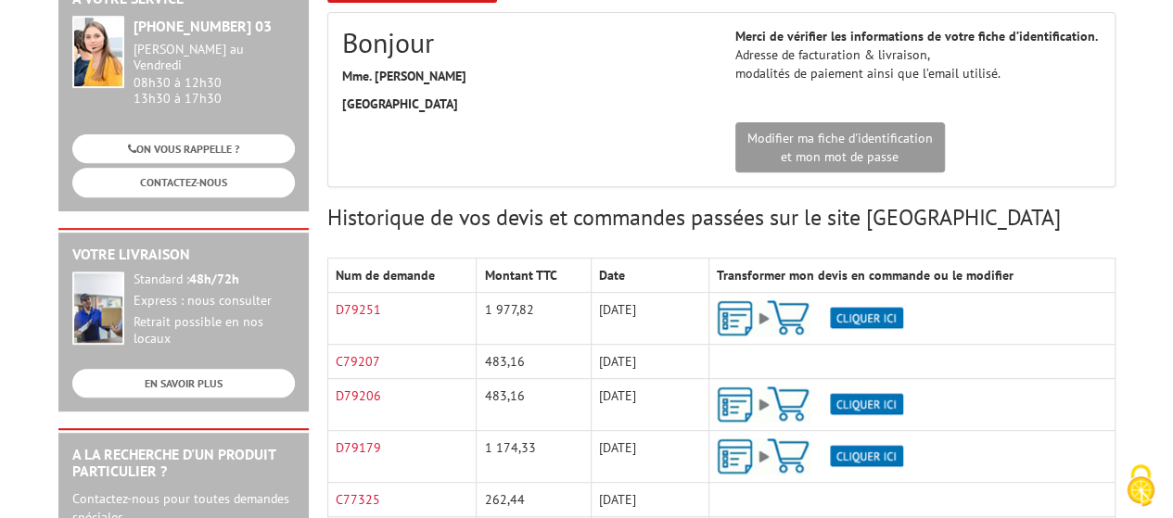
click at [872, 300] on img at bounding box center [810, 318] width 186 height 36
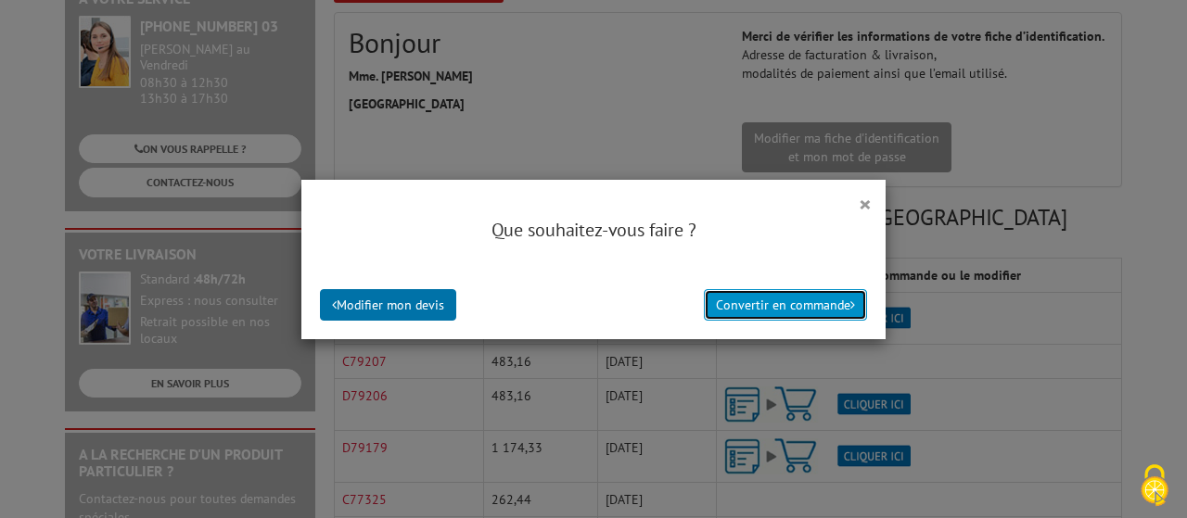
click at [794, 309] on button "Convertir en commande" at bounding box center [785, 305] width 163 height 32
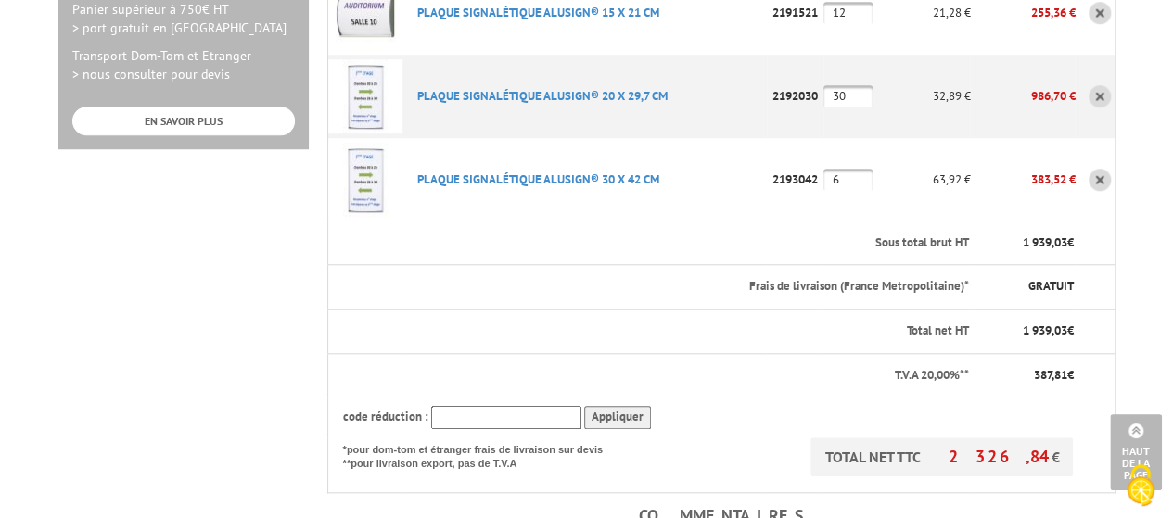
scroll to position [742, 0]
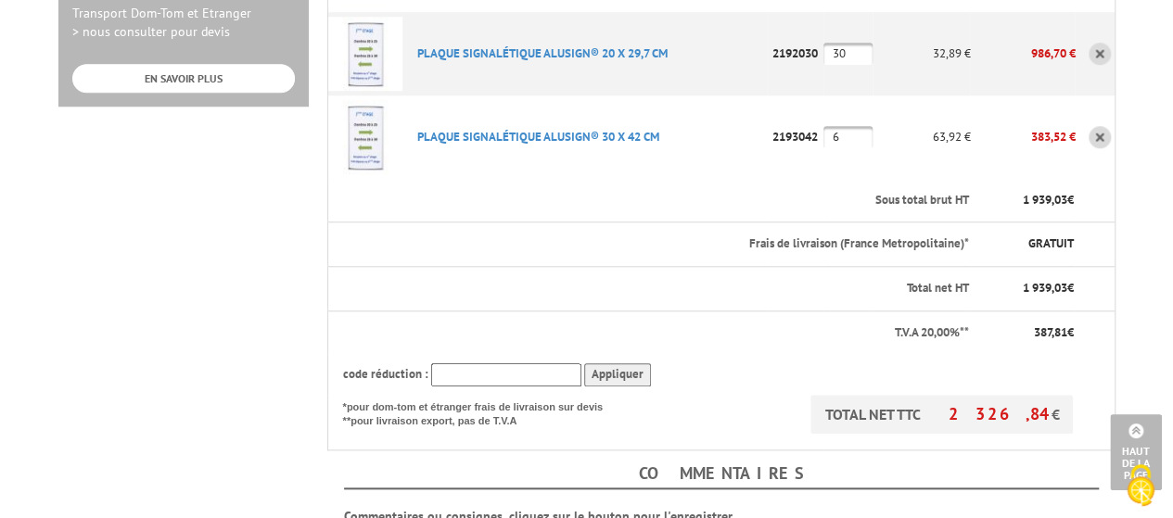
click at [565, 363] on input "text" at bounding box center [506, 374] width 150 height 23
type input "15POURVOUS"
click at [603, 363] on input "Appliquer" at bounding box center [617, 374] width 67 height 23
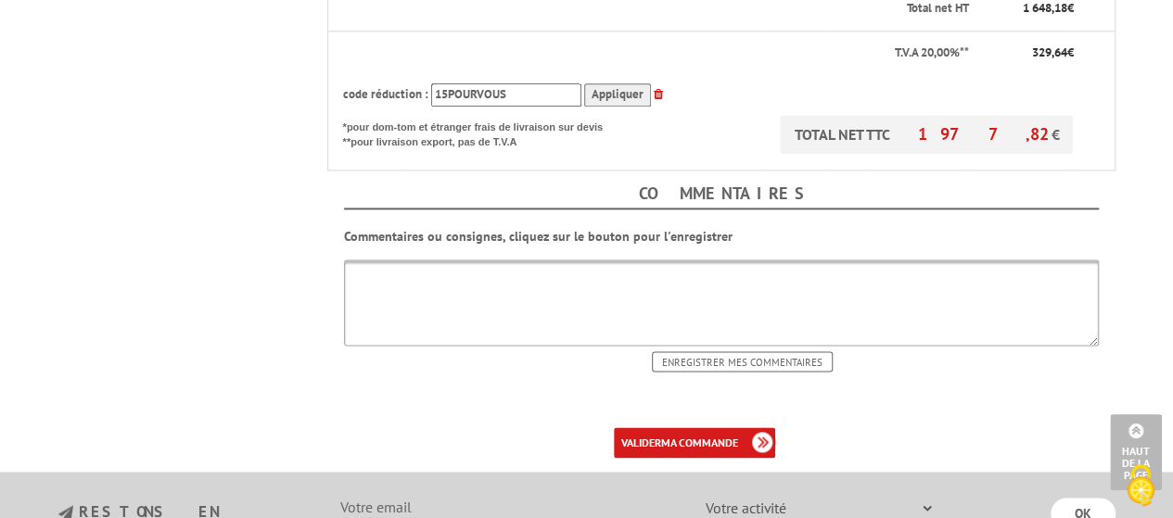
scroll to position [1205, 0]
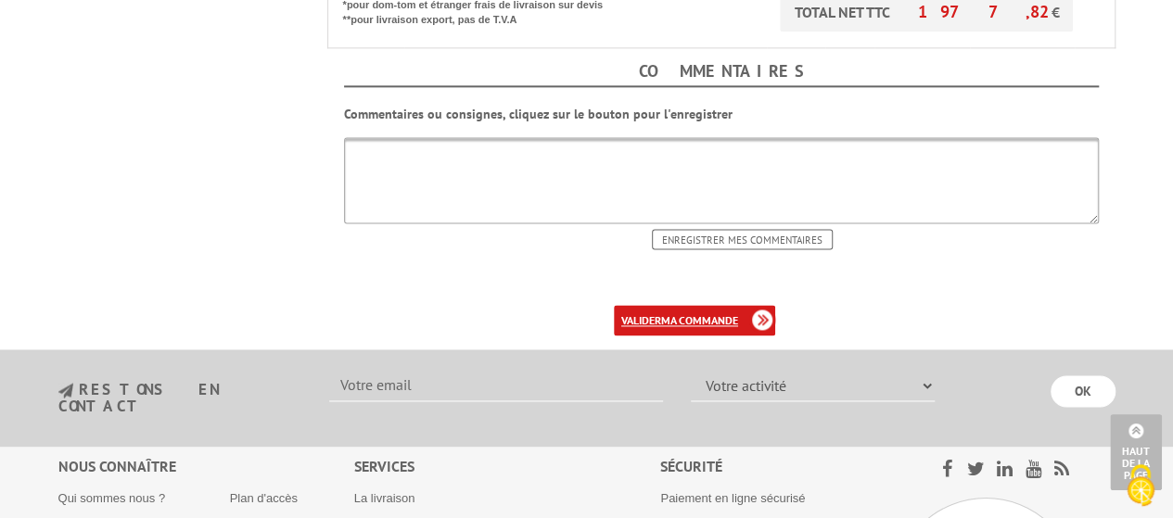
click at [692, 313] on b "ma commande" at bounding box center [699, 320] width 77 height 14
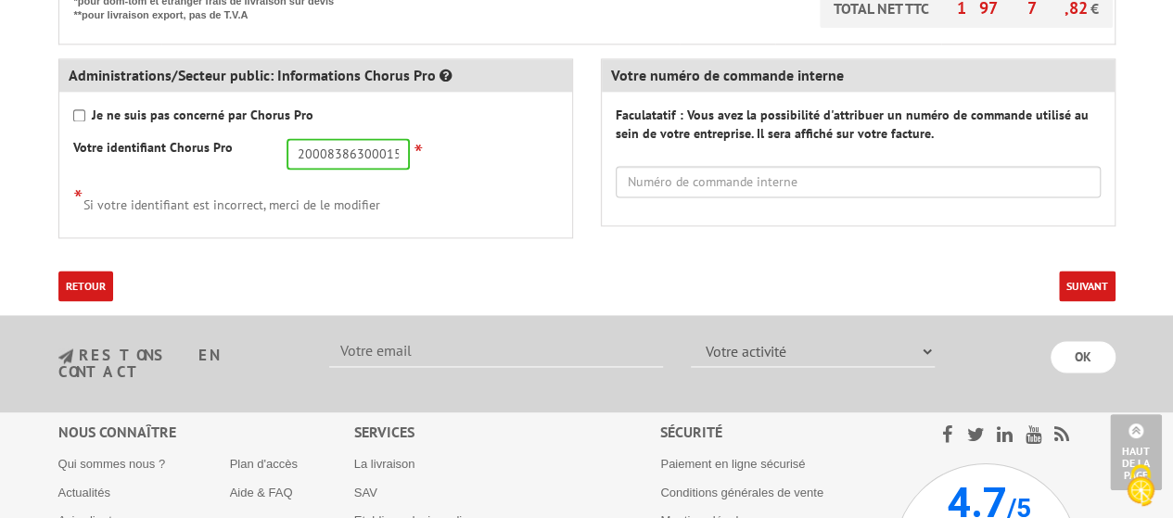
scroll to position [1298, 0]
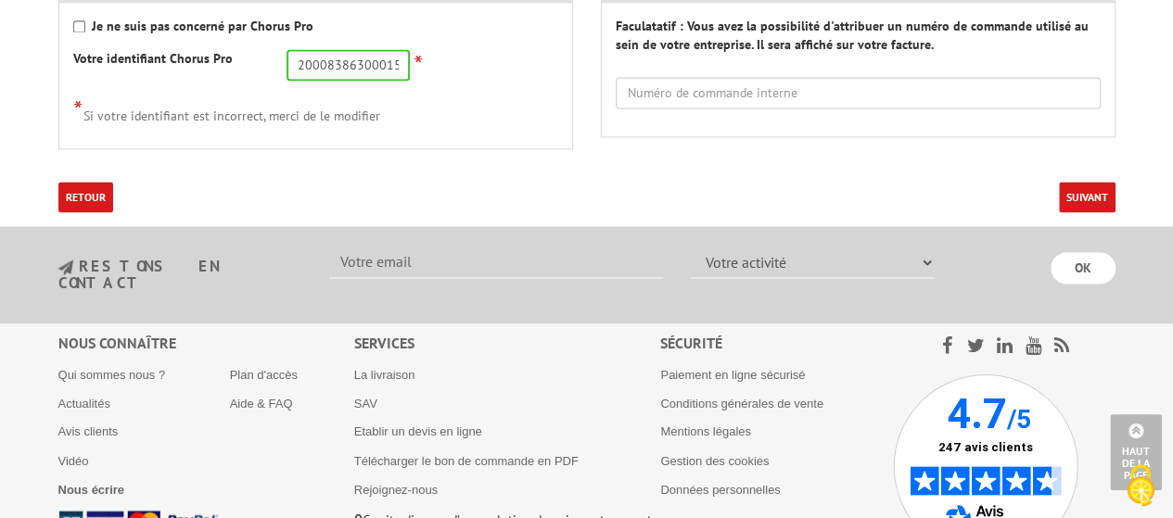
click at [1072, 182] on button "Suivant" at bounding box center [1087, 197] width 57 height 31
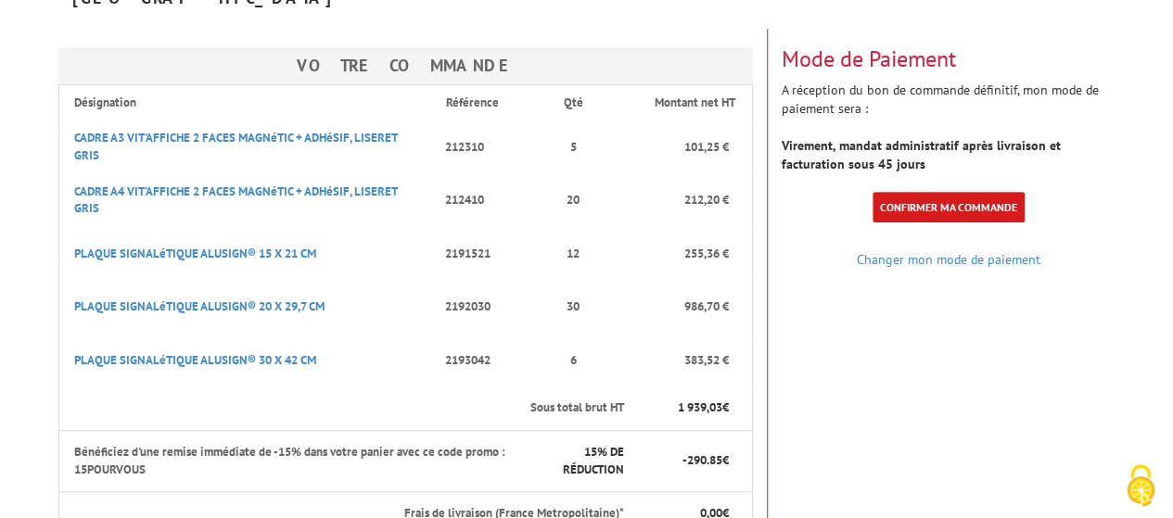
scroll to position [278, 0]
click at [960, 191] on link "Confirmer ma commande" at bounding box center [948, 206] width 152 height 31
